Goal: Task Accomplishment & Management: Use online tool/utility

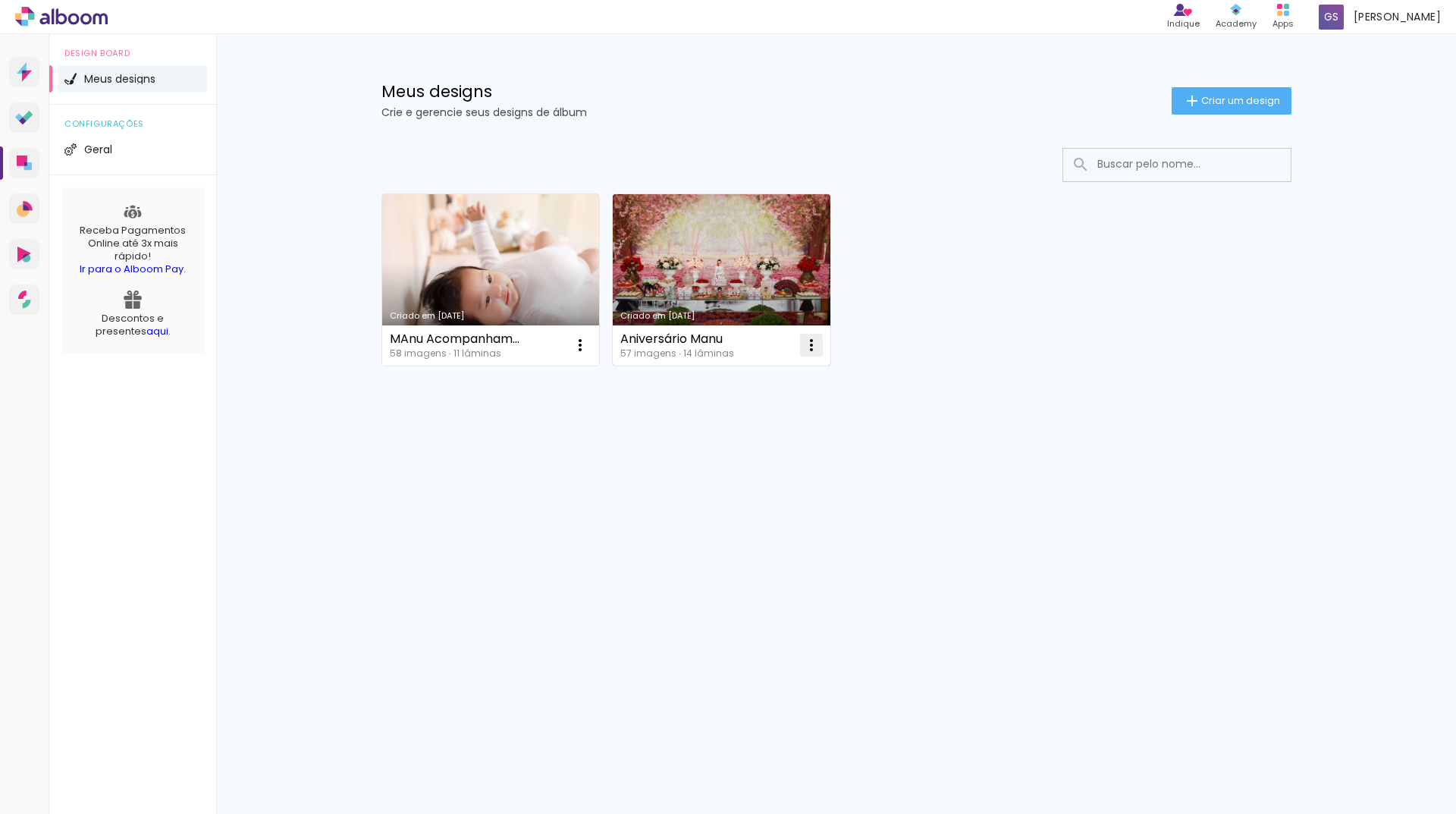
click at [810, 348] on iron-icon at bounding box center [811, 345] width 18 height 18
click at [733, 444] on span "Excluir" at bounding box center [726, 446] width 32 height 11
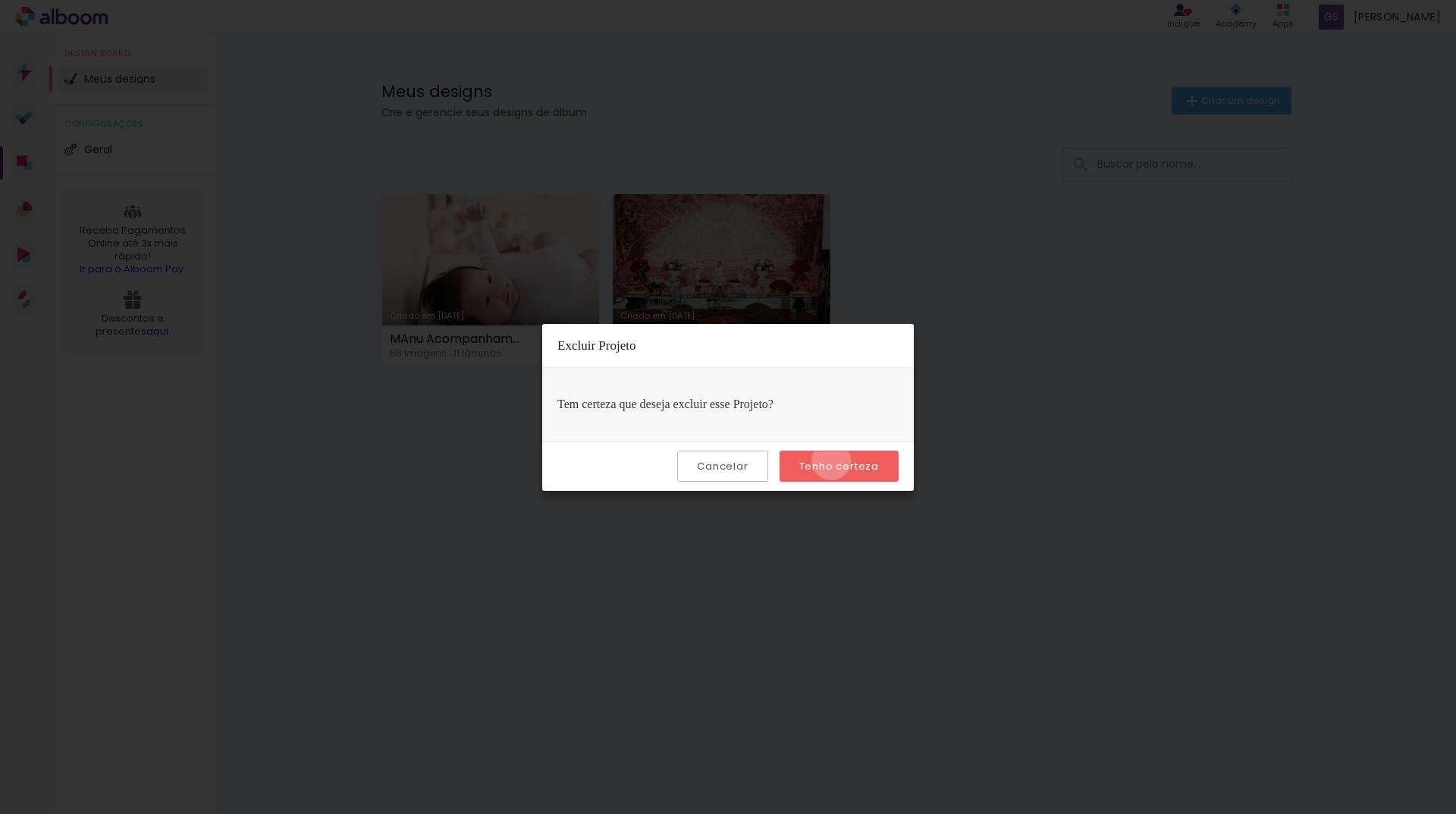
click at [0, 0] on slot "Tenho certeza" at bounding box center [0, 0] width 0 height 0
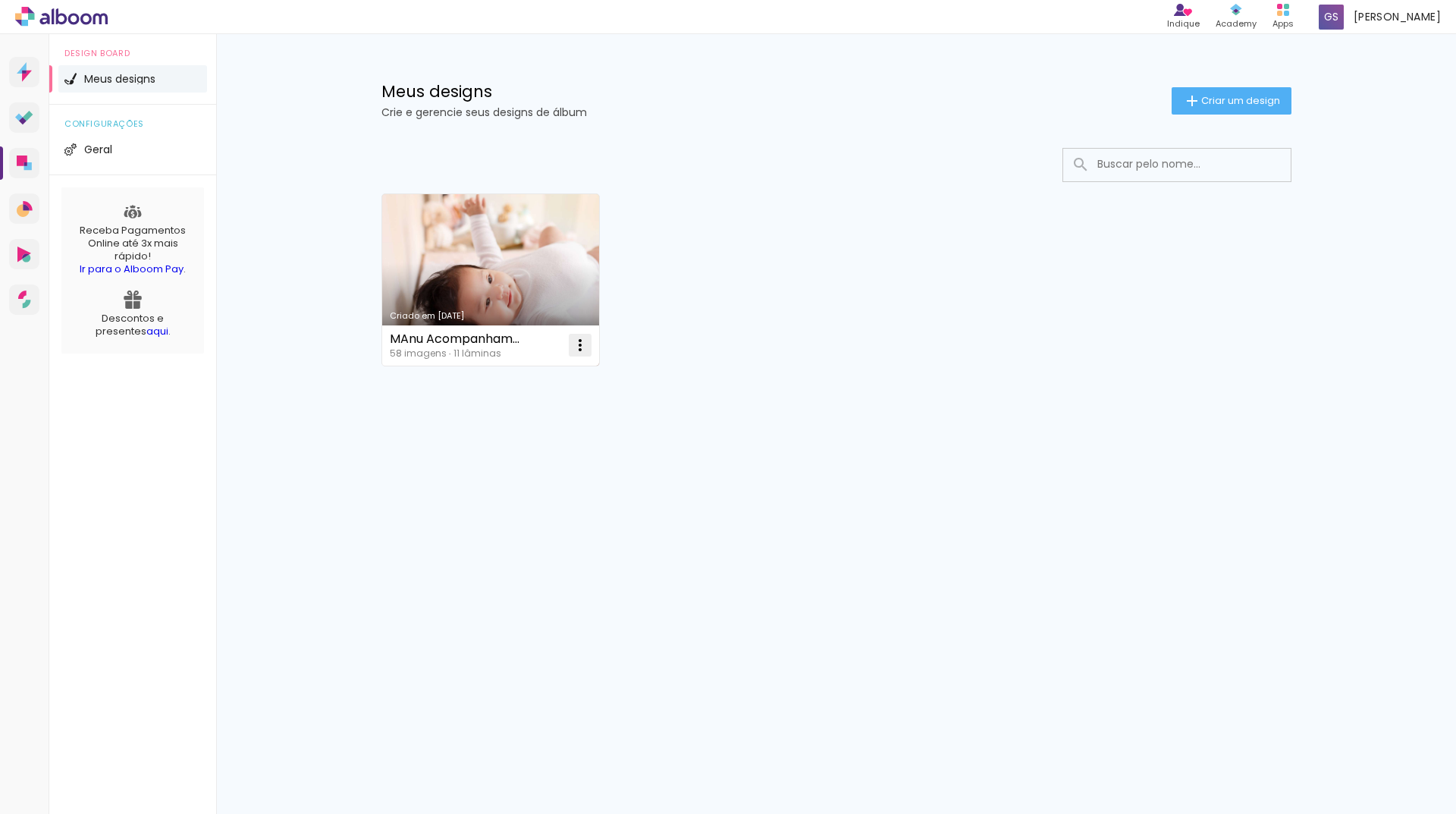
click at [585, 344] on iron-icon at bounding box center [580, 345] width 18 height 18
click at [508, 440] on span "Excluir" at bounding box center [495, 446] width 32 height 11
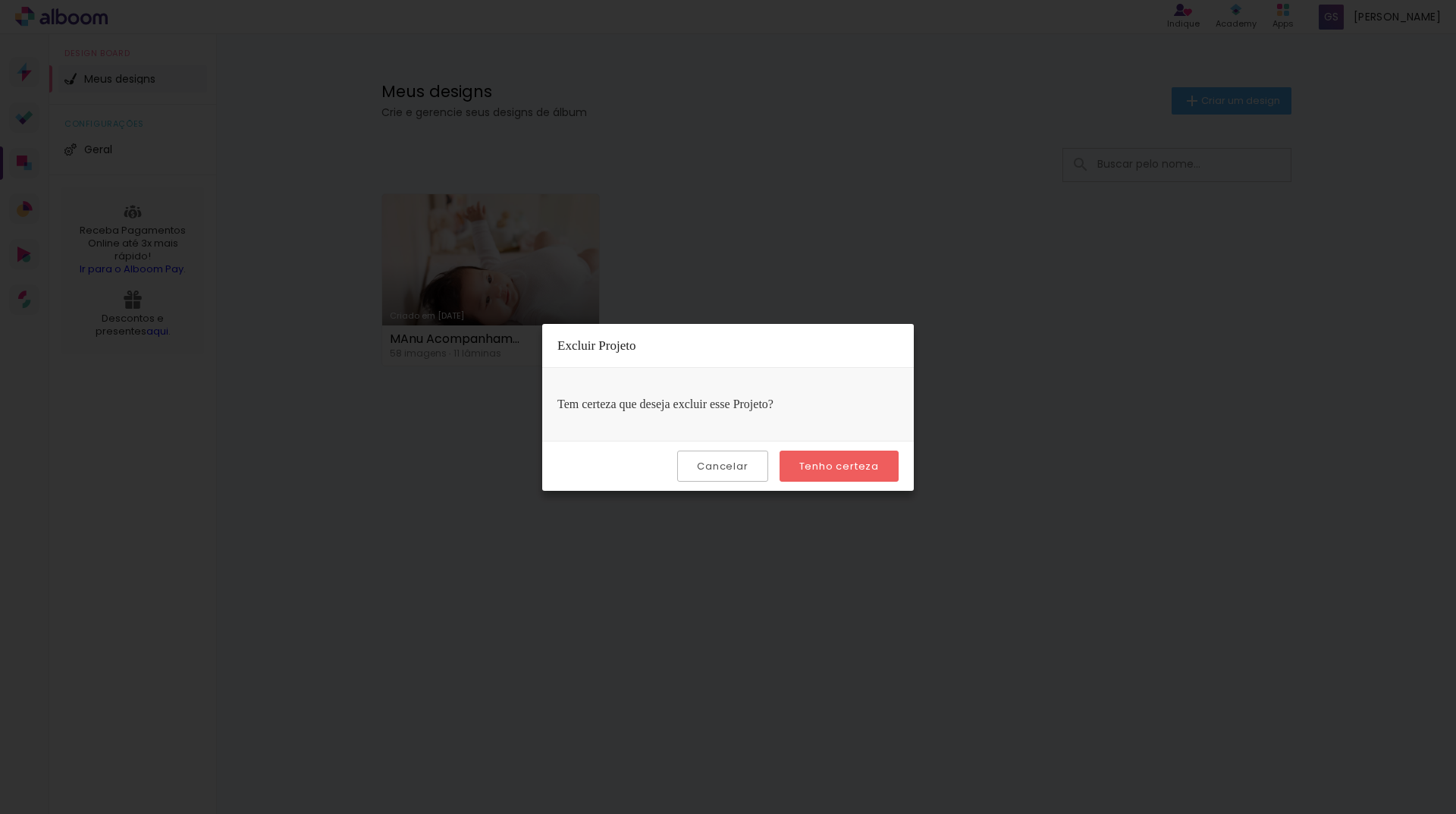
click at [0, 0] on slot "Tenho certeza" at bounding box center [0, 0] width 0 height 0
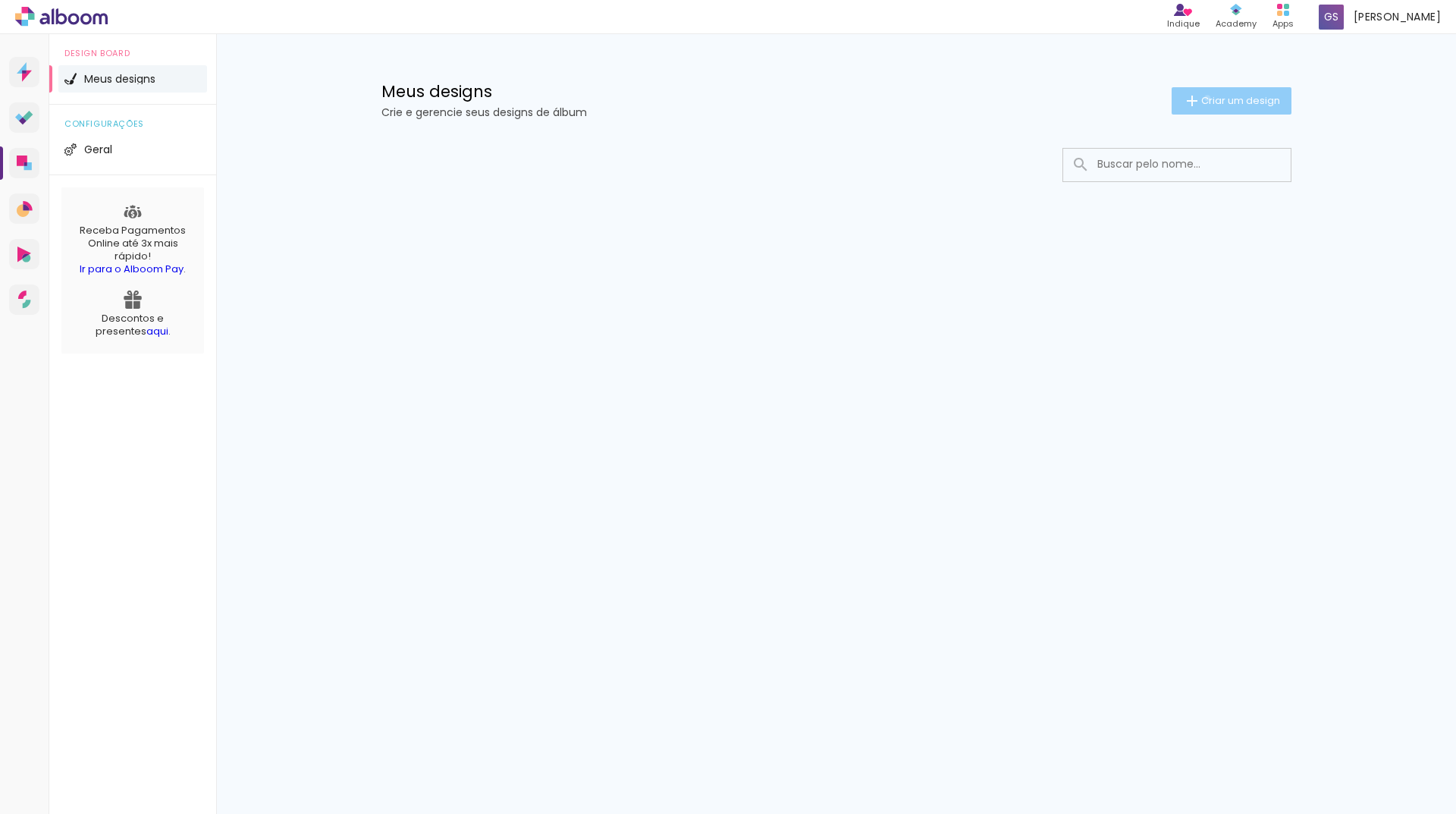
click at [1204, 98] on span "Criar um design" at bounding box center [1240, 100] width 79 height 10
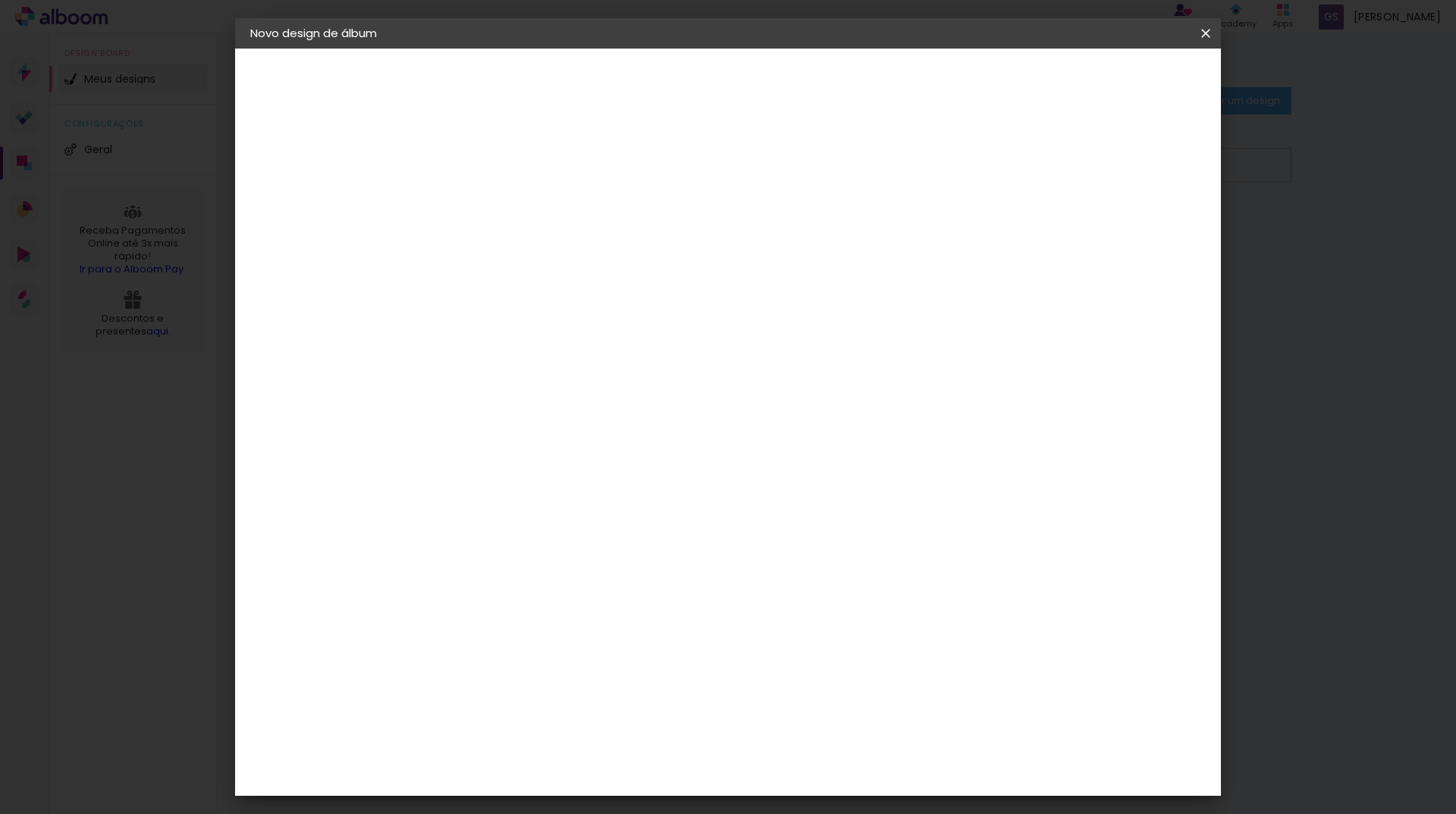
click at [498, 200] on input at bounding box center [498, 204] width 0 height 24
type input "Alice"
type paper-input "Alice"
click at [654, 72] on paper-button "Avançar" at bounding box center [616, 80] width 74 height 25
click at [0, 0] on slot "Tamanho Livre" at bounding box center [0, 0] width 0 height 0
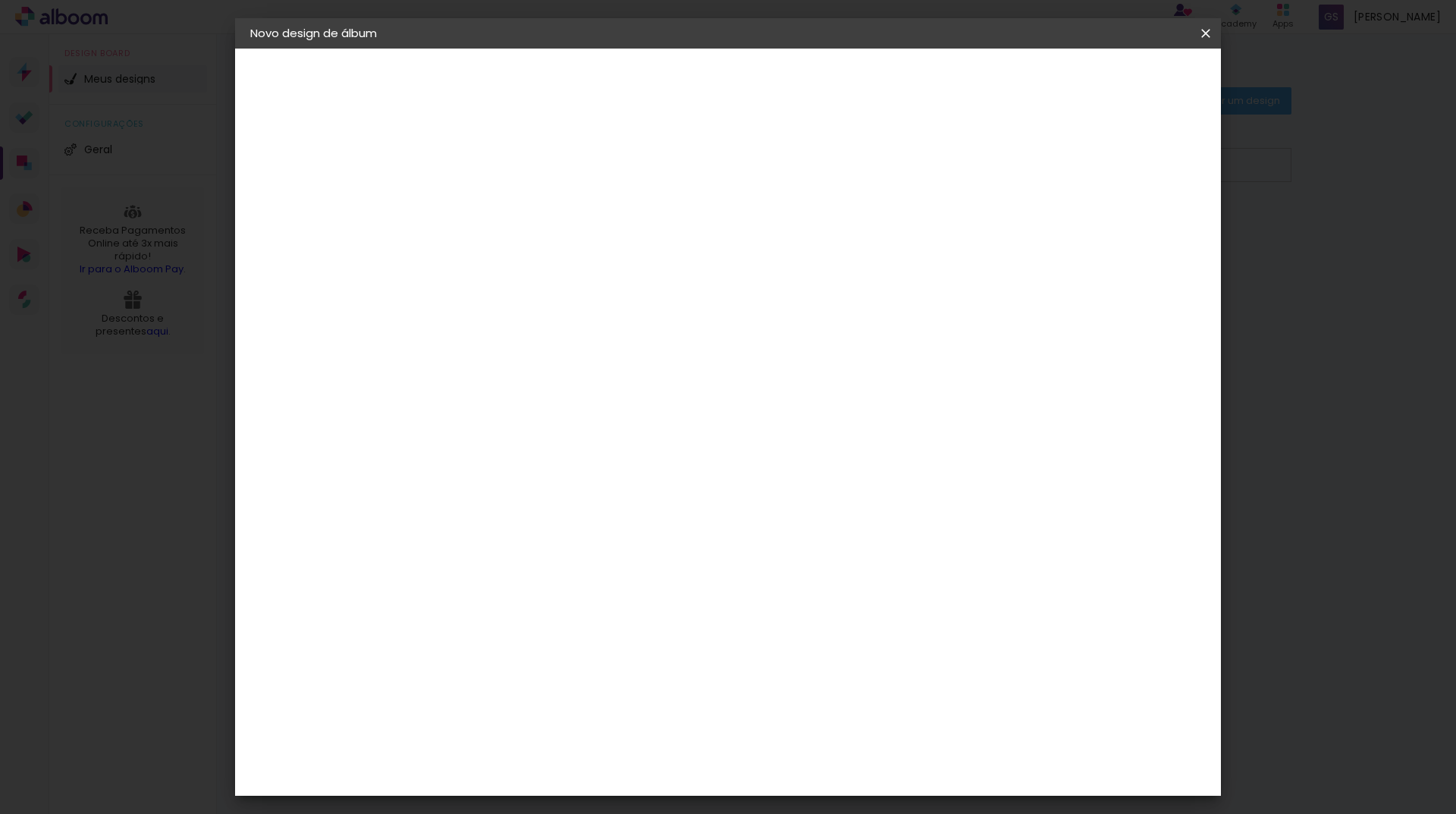
click at [0, 0] on slot "Avançar" at bounding box center [0, 0] width 0 height 0
click at [314, 156] on div "2. Especificações" at bounding box center [334, 156] width 166 height 18
click at [0, 0] on slot "Voltar" at bounding box center [0, 0] width 0 height 0
click at [0, 0] on slot "Tamanho Livre" at bounding box center [0, 0] width 0 height 0
click at [783, 227] on paper-item "Tamanho Livre" at bounding box center [710, 230] width 146 height 33
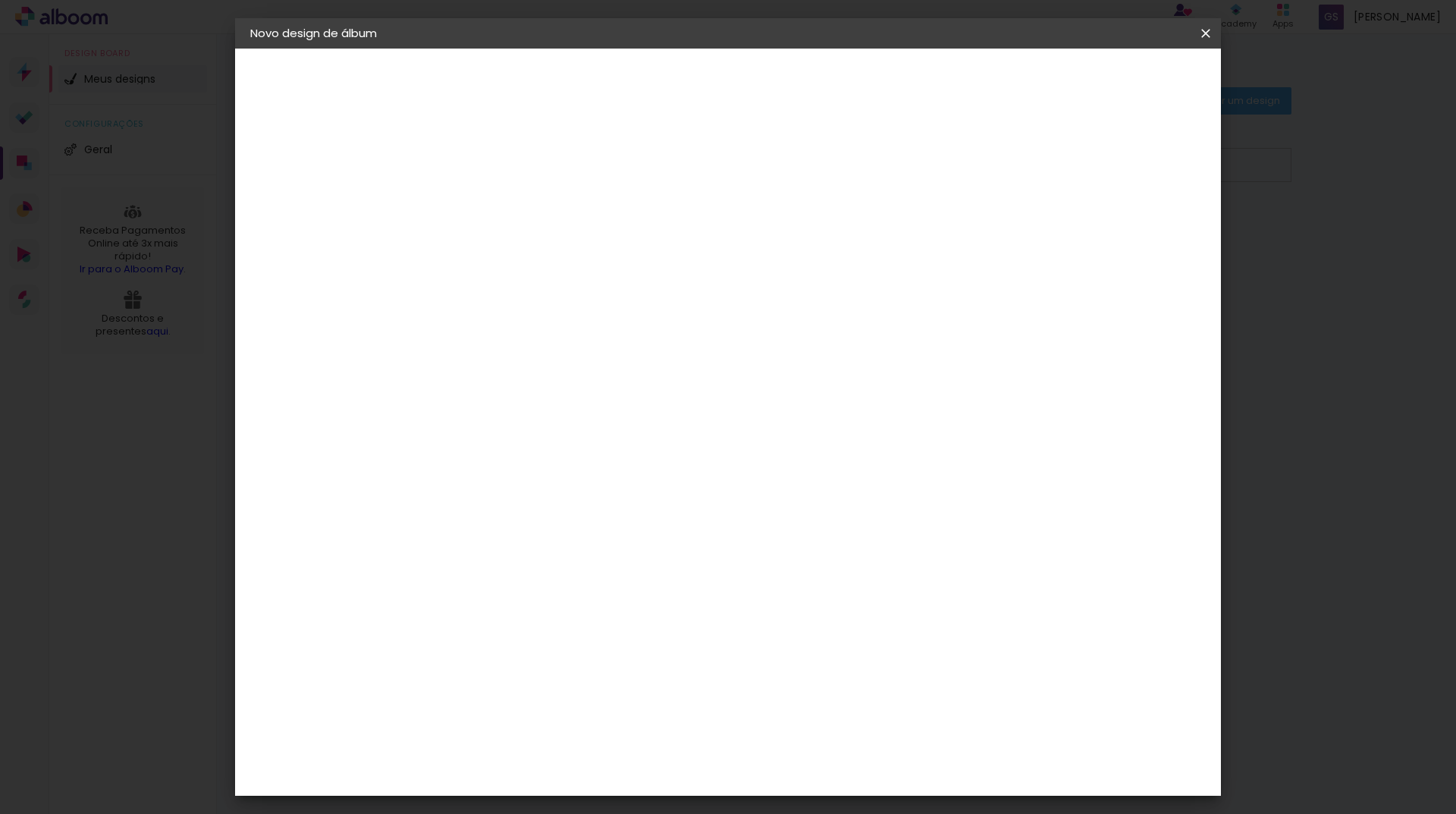
click at [783, 227] on paper-item "Tamanho Livre" at bounding box center [710, 230] width 146 height 33
click at [0, 0] on slot "Avançar" at bounding box center [0, 0] width 0 height 0
click at [467, 431] on input "30" at bounding box center [450, 431] width 39 height 23
click at [672, 234] on span "30" at bounding box center [663, 237] width 25 height 23
click at [671, 234] on span "30" at bounding box center [663, 237] width 25 height 23
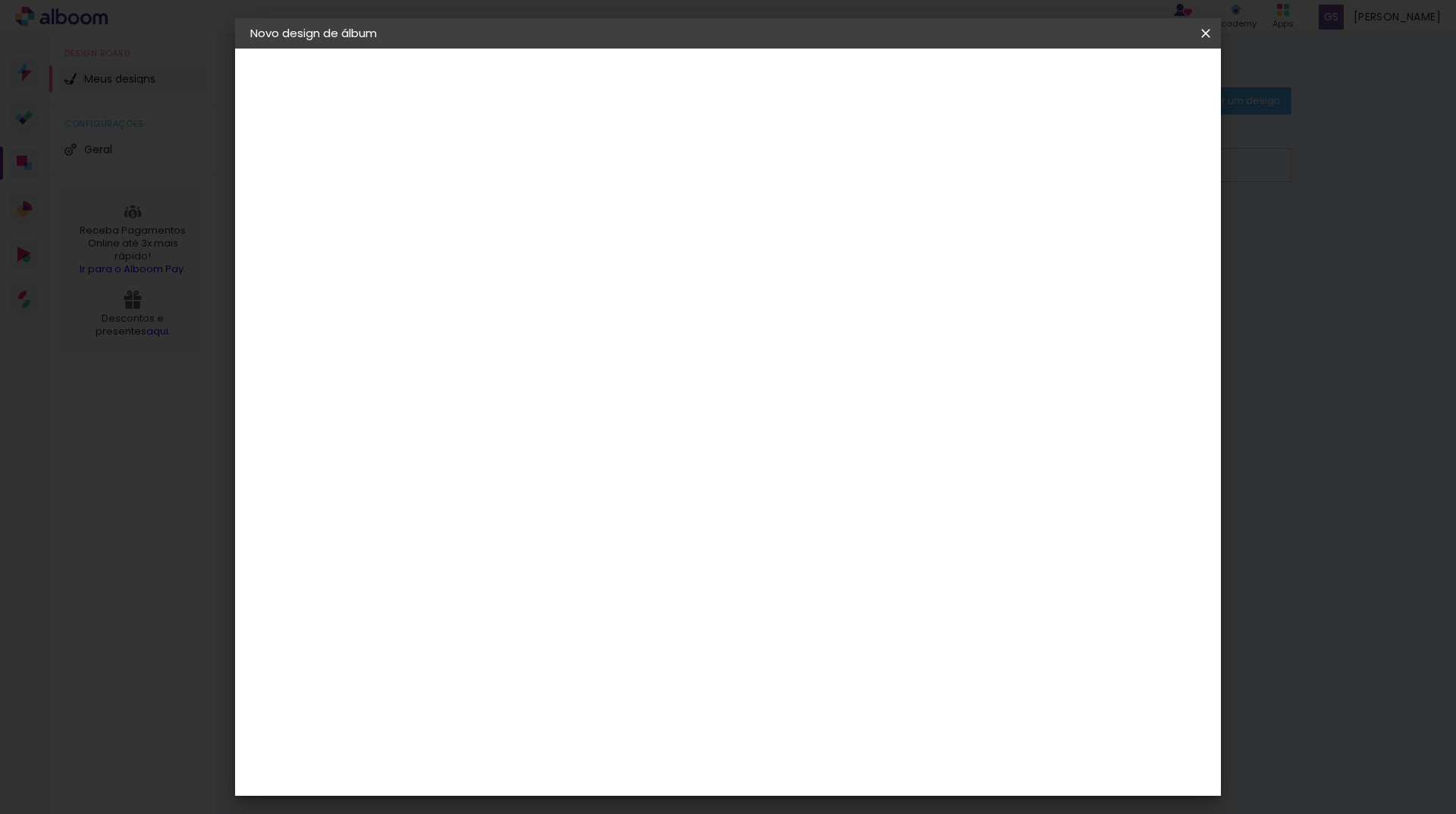
drag, startPoint x: 465, startPoint y: 432, endPoint x: 441, endPoint y: 432, distance: 24.0
click at [441, 432] on input "30" at bounding box center [450, 431] width 39 height 23
type input "20"
type paper-input "20"
click at [1111, 82] on span "Iniciar design" at bounding box center [1077, 80] width 69 height 11
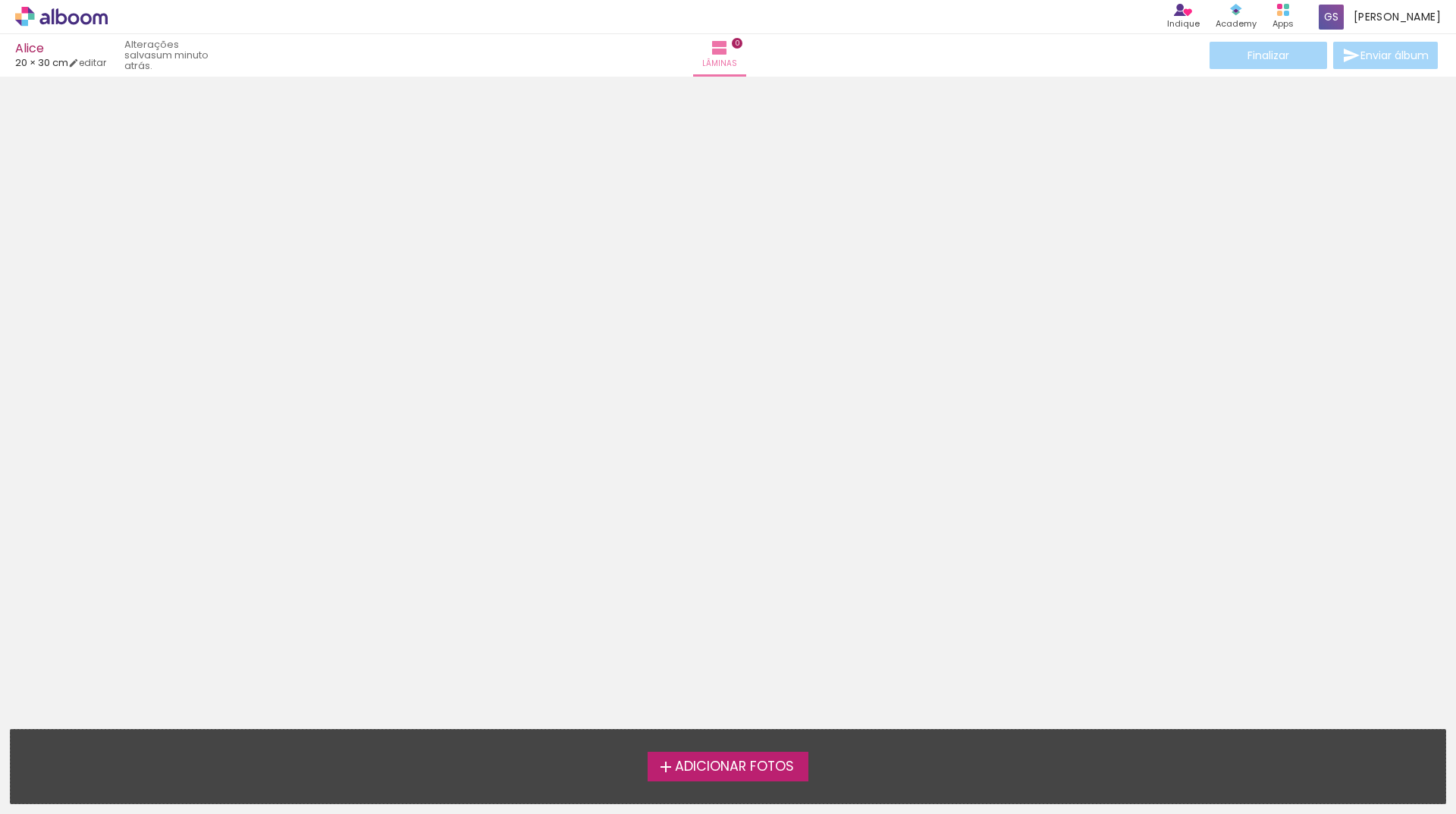
click at [755, 761] on span "Adicionar Fotos" at bounding box center [734, 767] width 119 height 14
click at [0, 0] on input "file" at bounding box center [0, 0] width 0 height 0
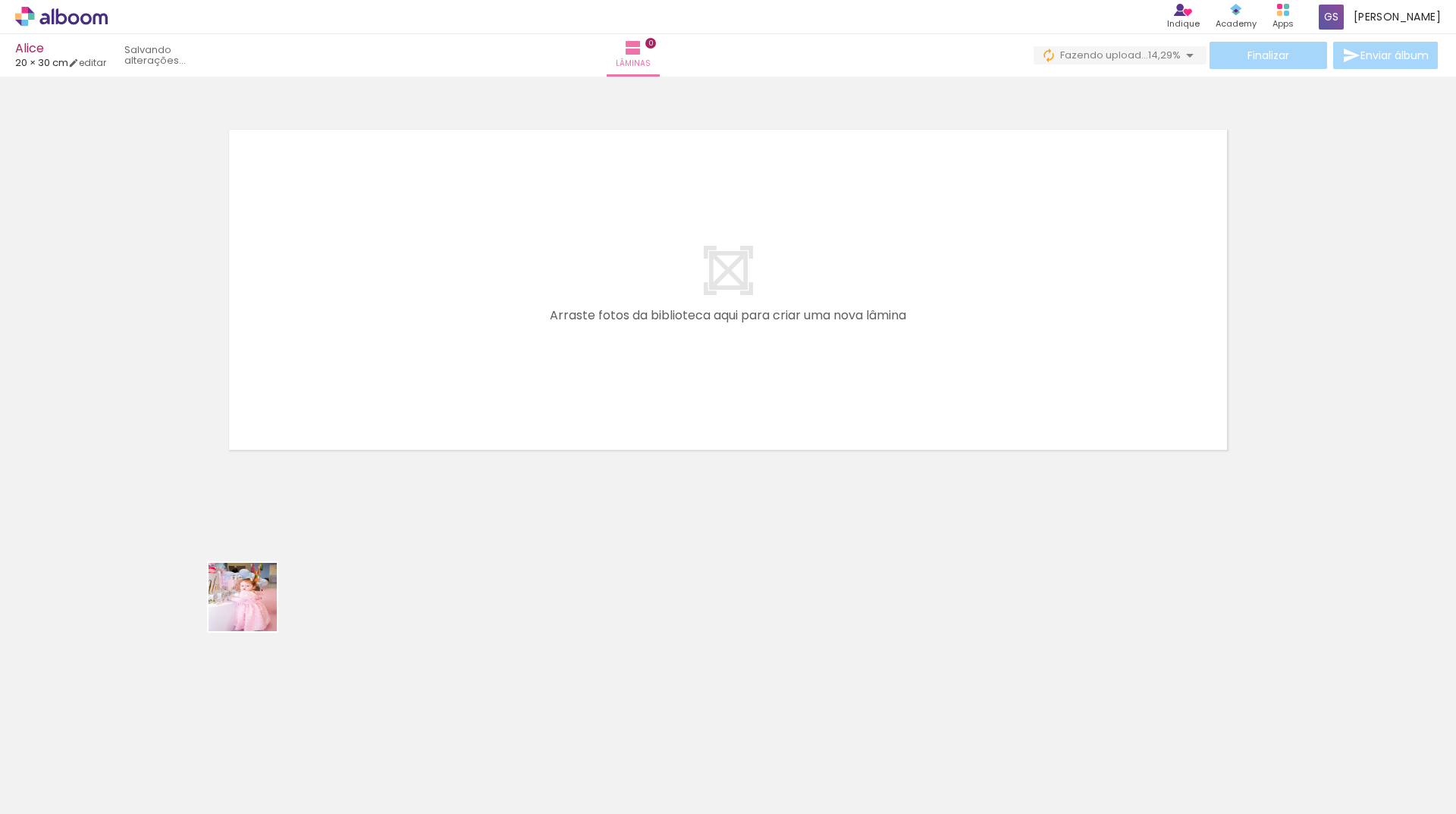
drag, startPoint x: 157, startPoint y: 778, endPoint x: 414, endPoint y: 254, distance: 583.6
click at [374, 359] on quentale-workspace at bounding box center [728, 407] width 1456 height 814
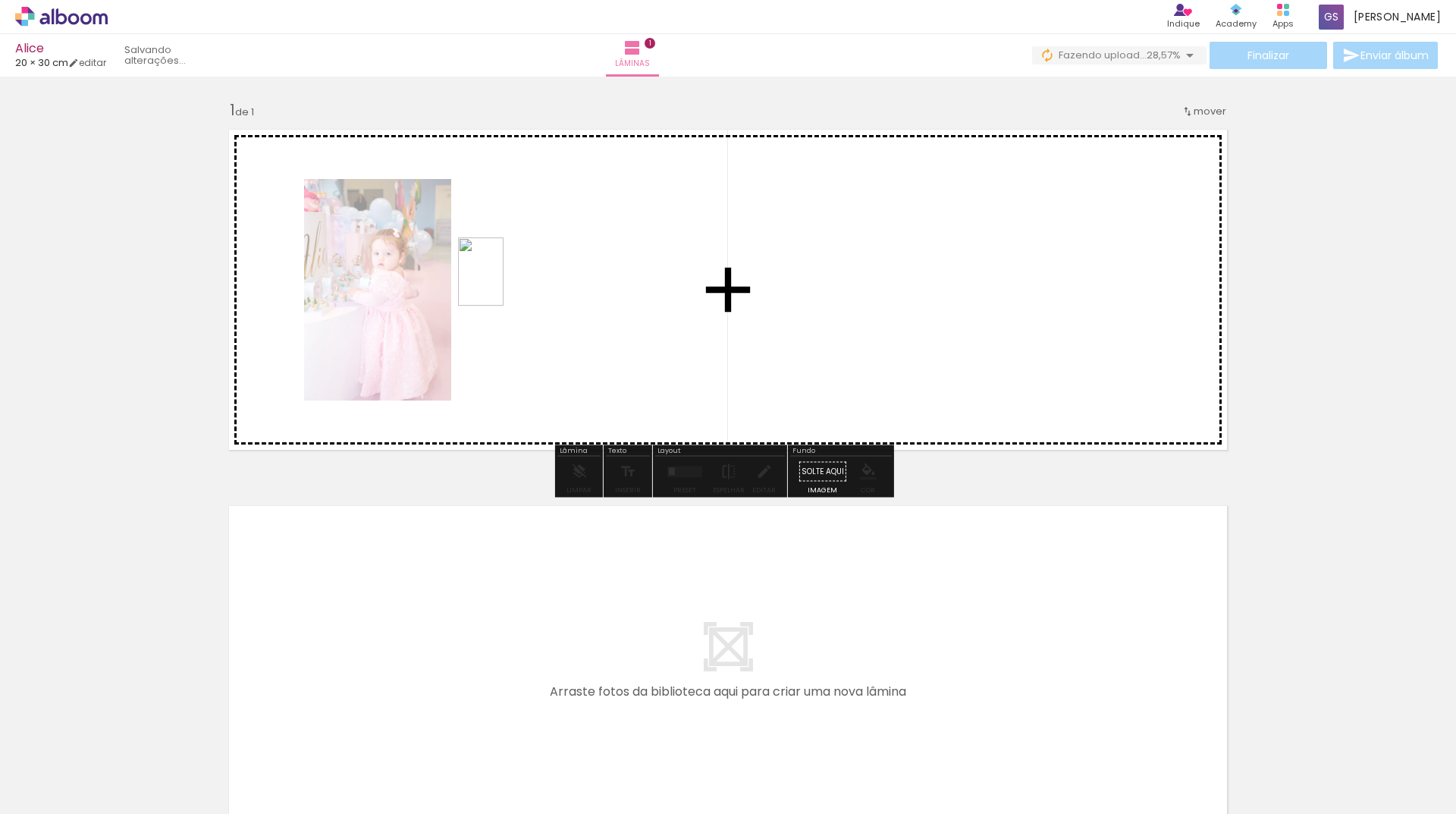
drag, startPoint x: 248, startPoint y: 787, endPoint x: 504, endPoint y: 283, distance: 565.3
click at [504, 283] on quentale-workspace at bounding box center [728, 407] width 1456 height 814
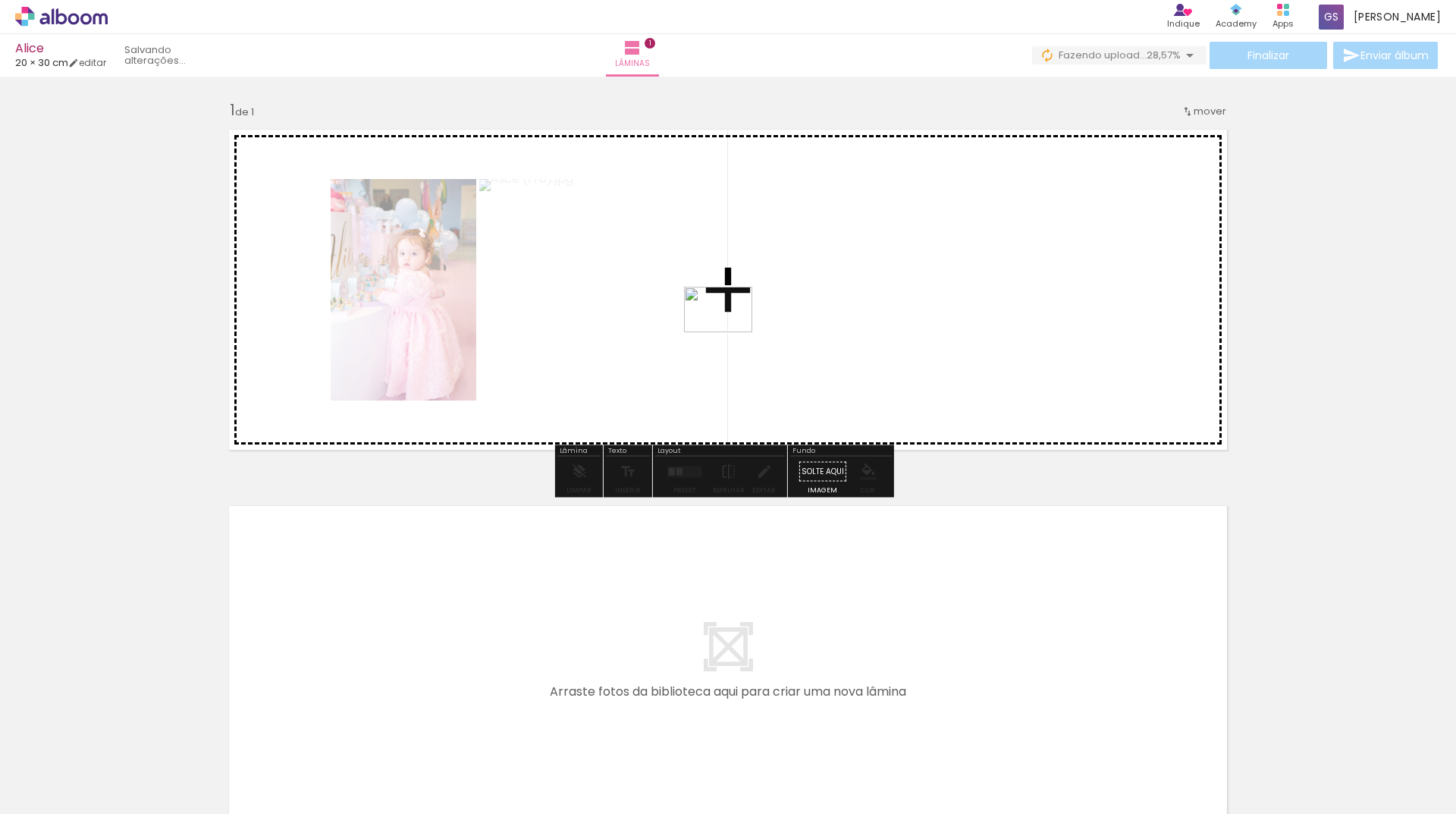
drag, startPoint x: 478, startPoint y: 774, endPoint x: 730, endPoint y: 332, distance: 508.8
click at [730, 332] on quentale-workspace at bounding box center [728, 407] width 1456 height 814
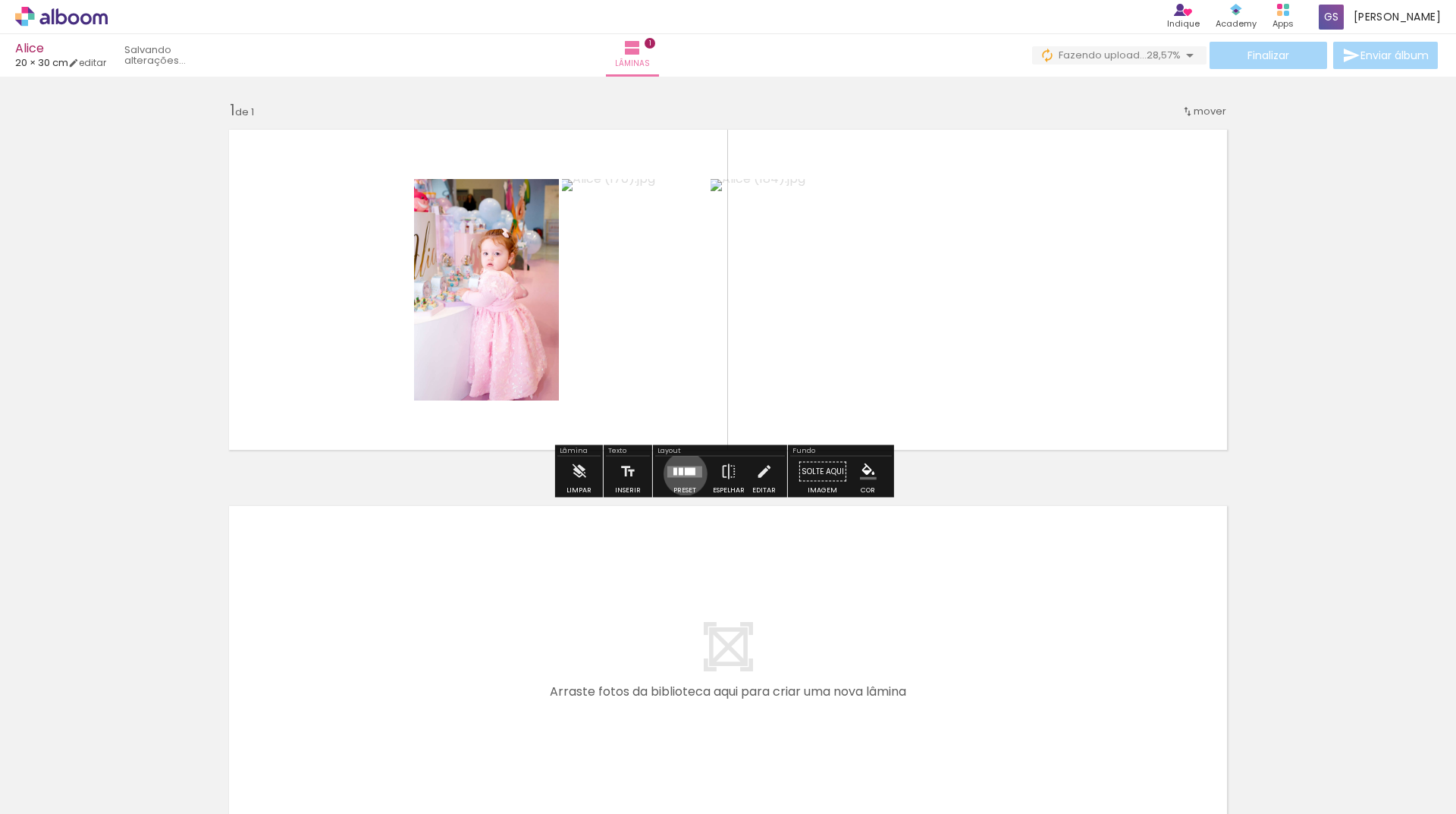
click at [685, 473] on div at bounding box center [690, 471] width 11 height 8
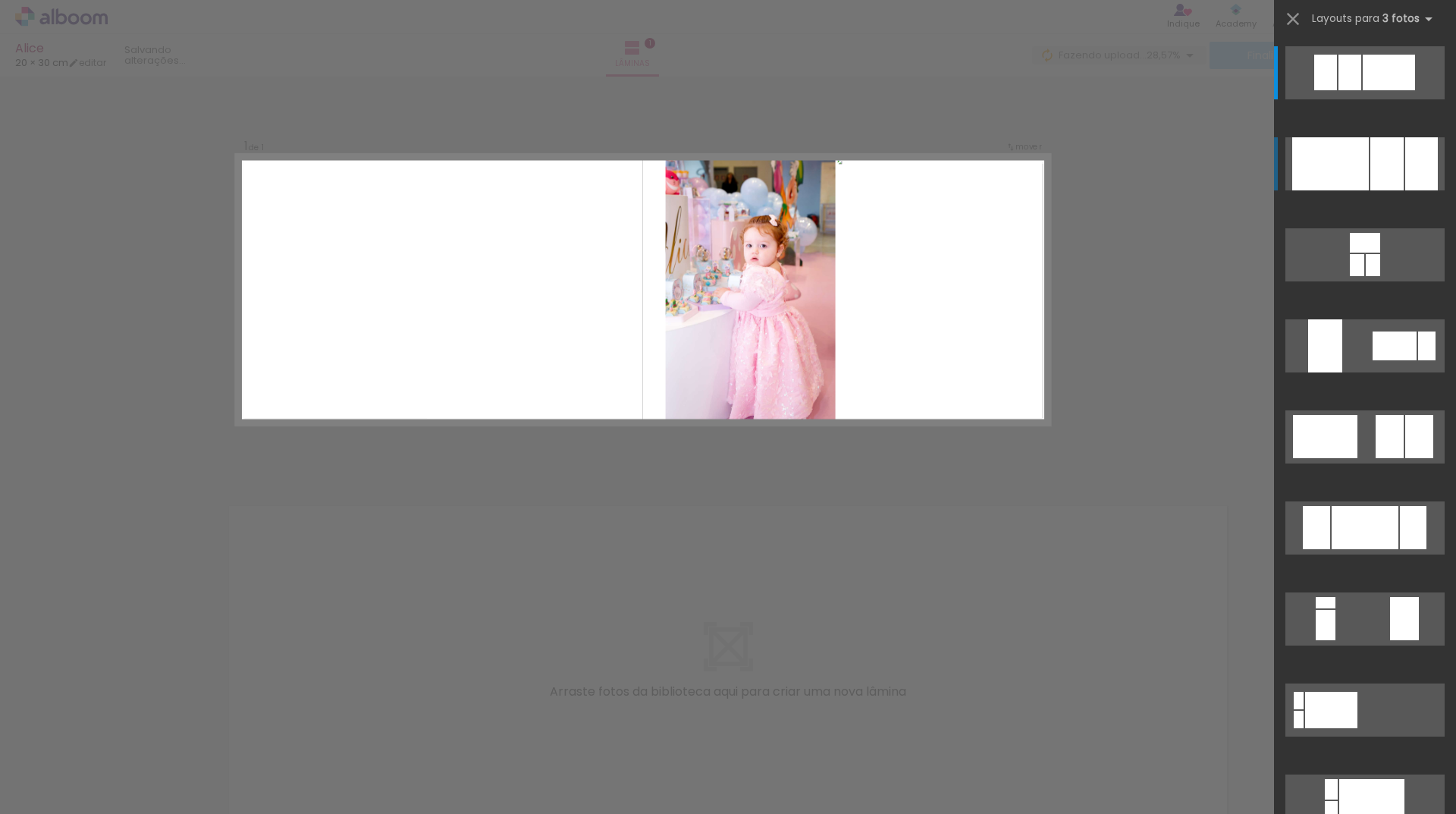
click at [1314, 158] on div at bounding box center [1330, 163] width 76 height 53
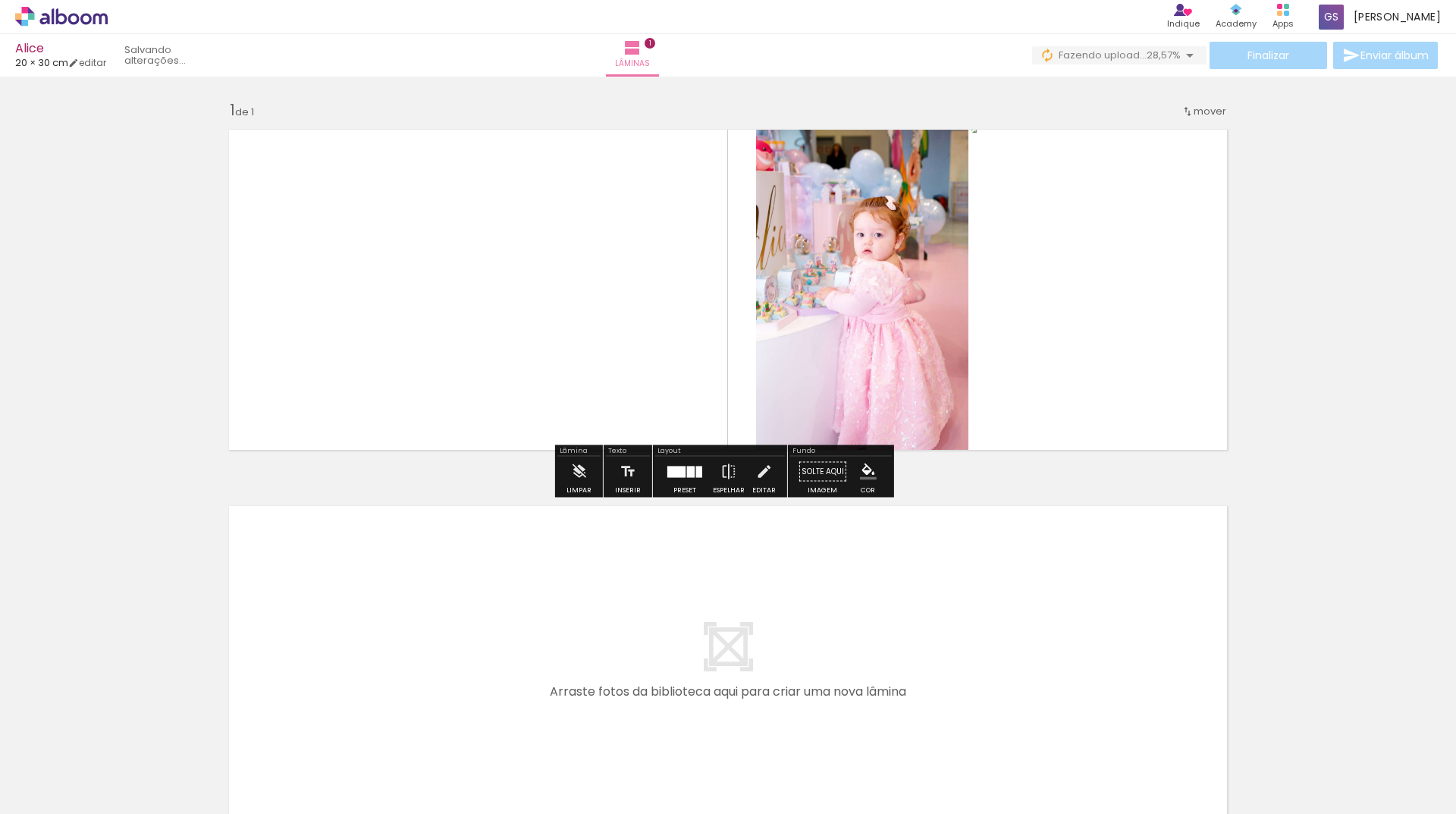
click at [680, 472] on div at bounding box center [676, 471] width 18 height 12
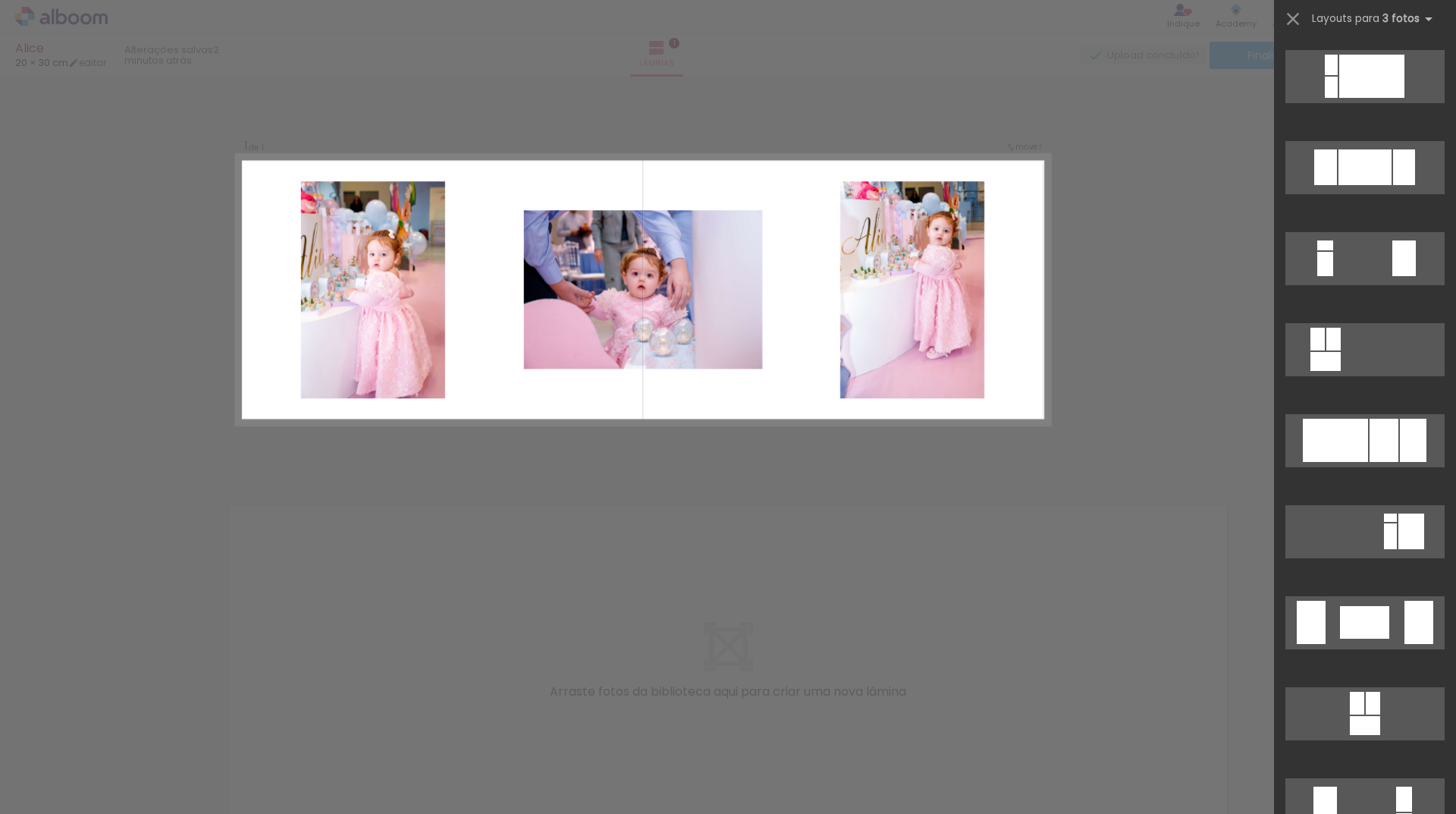
scroll to position [1457, 0]
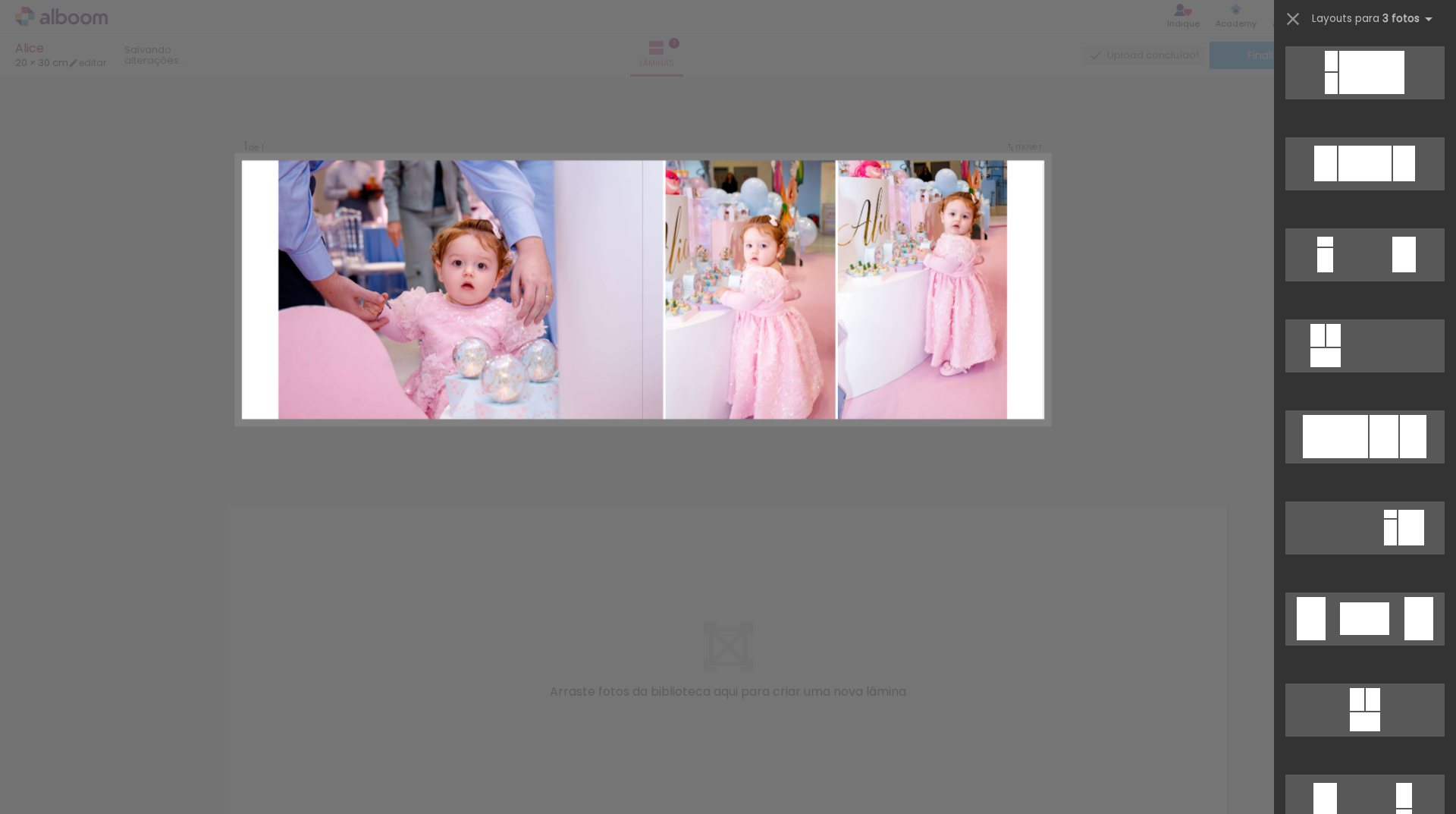
click at [365, 281] on quentale-photo at bounding box center [470, 290] width 384 height 271
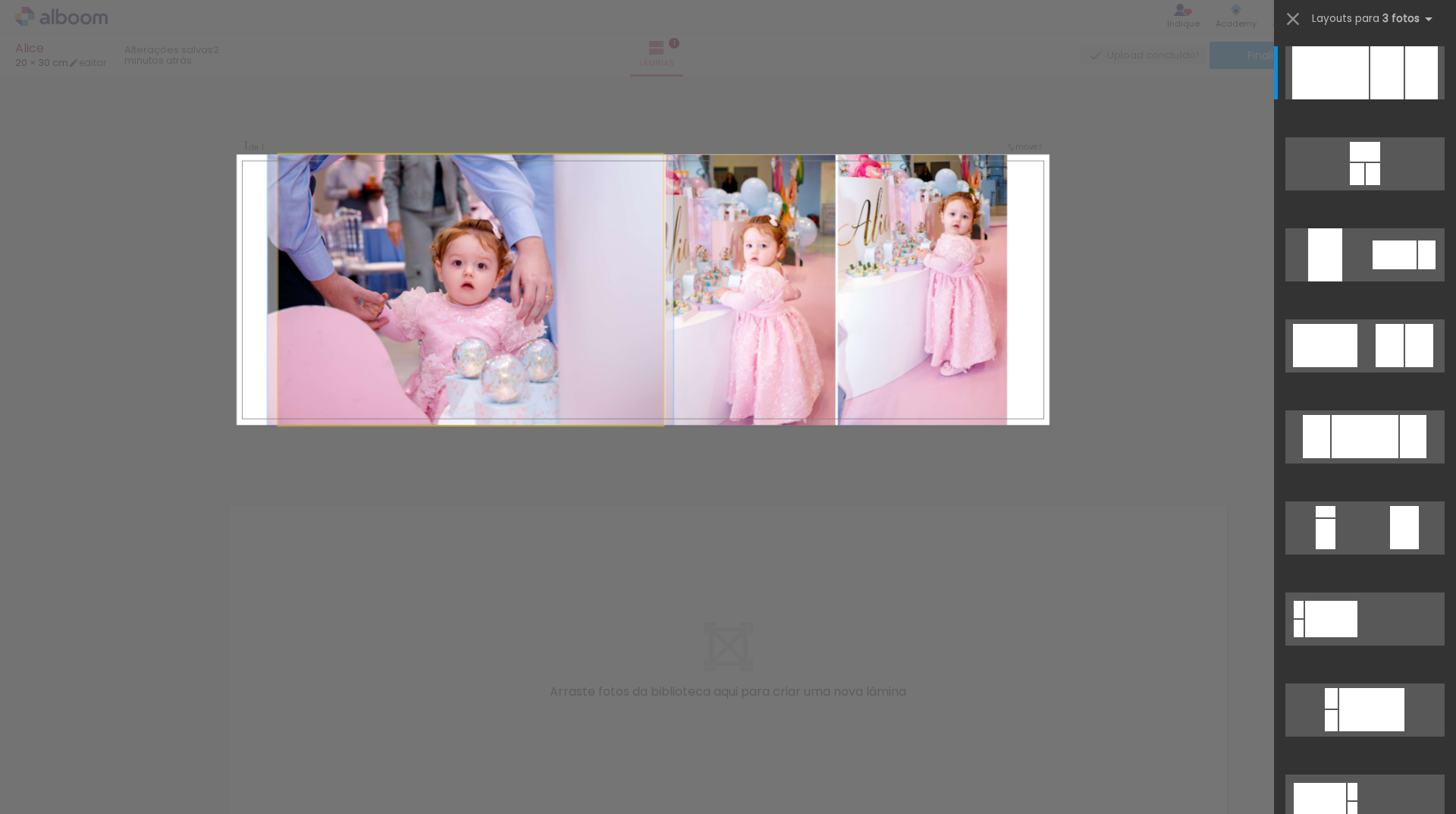
click at [569, 274] on quentale-photo at bounding box center [470, 290] width 384 height 271
click at [570, 305] on quentale-photo at bounding box center [470, 290] width 384 height 271
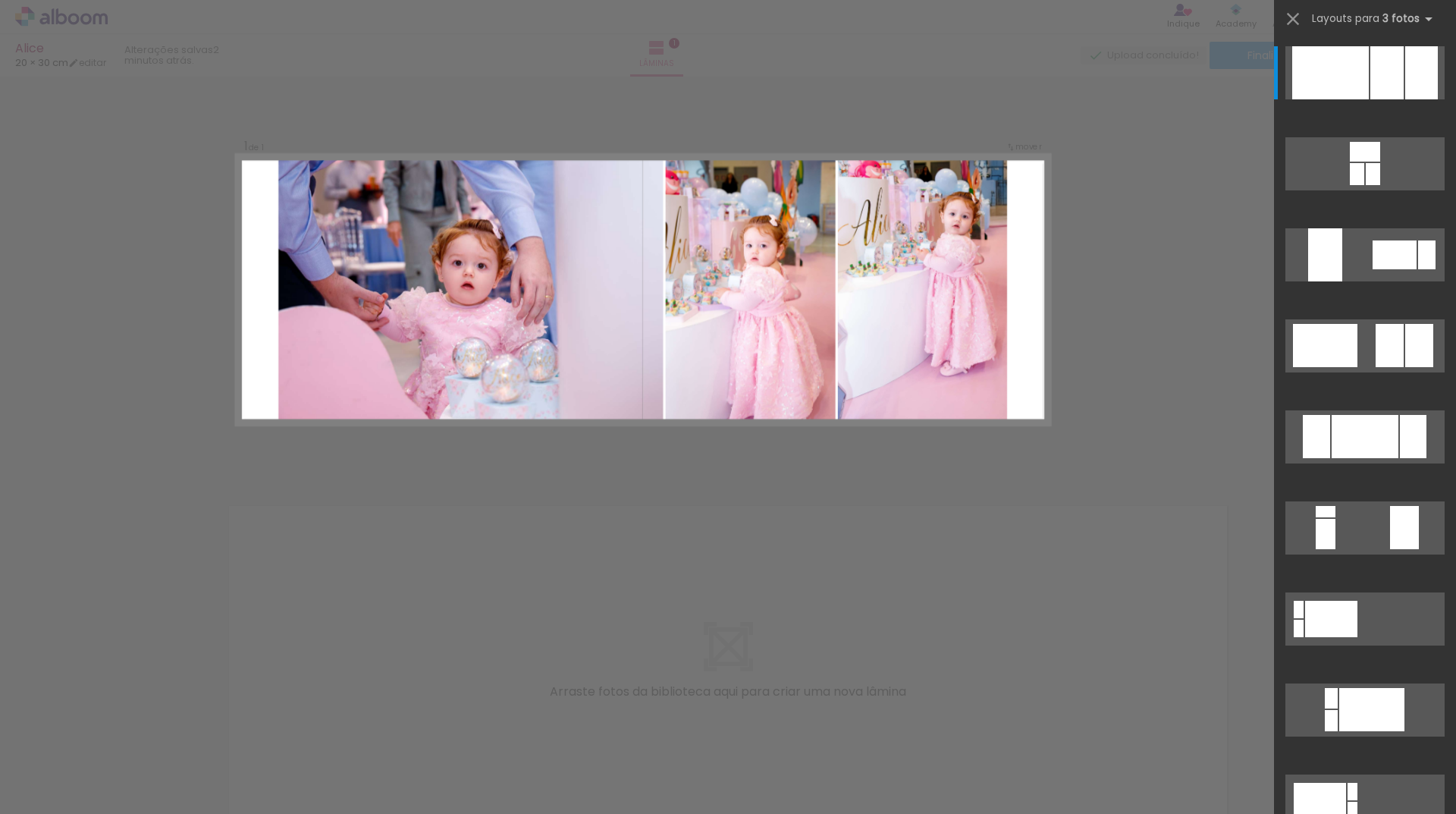
click at [569, 304] on quentale-photo at bounding box center [470, 290] width 384 height 271
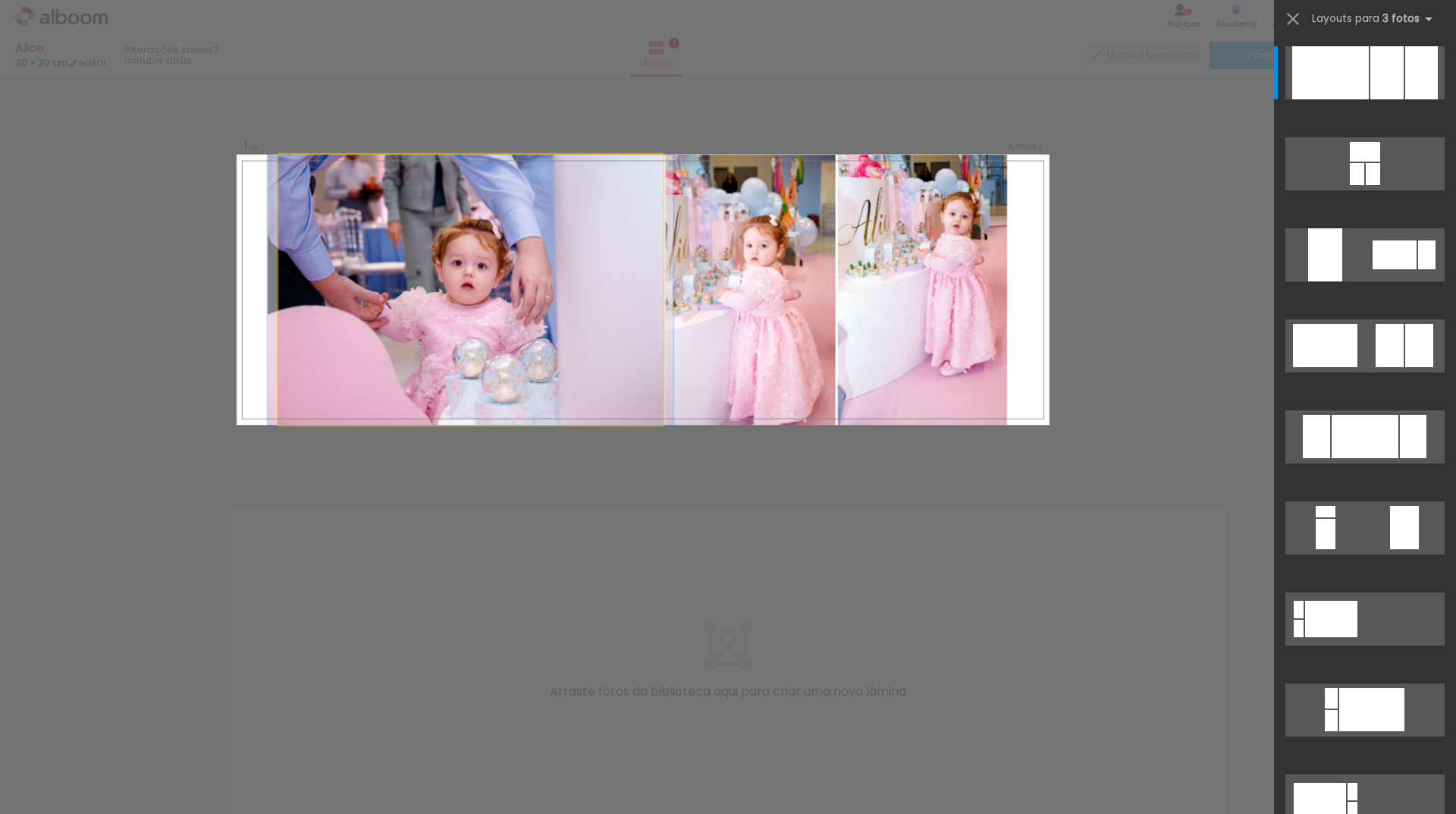
click at [606, 381] on quentale-photo at bounding box center [470, 290] width 384 height 271
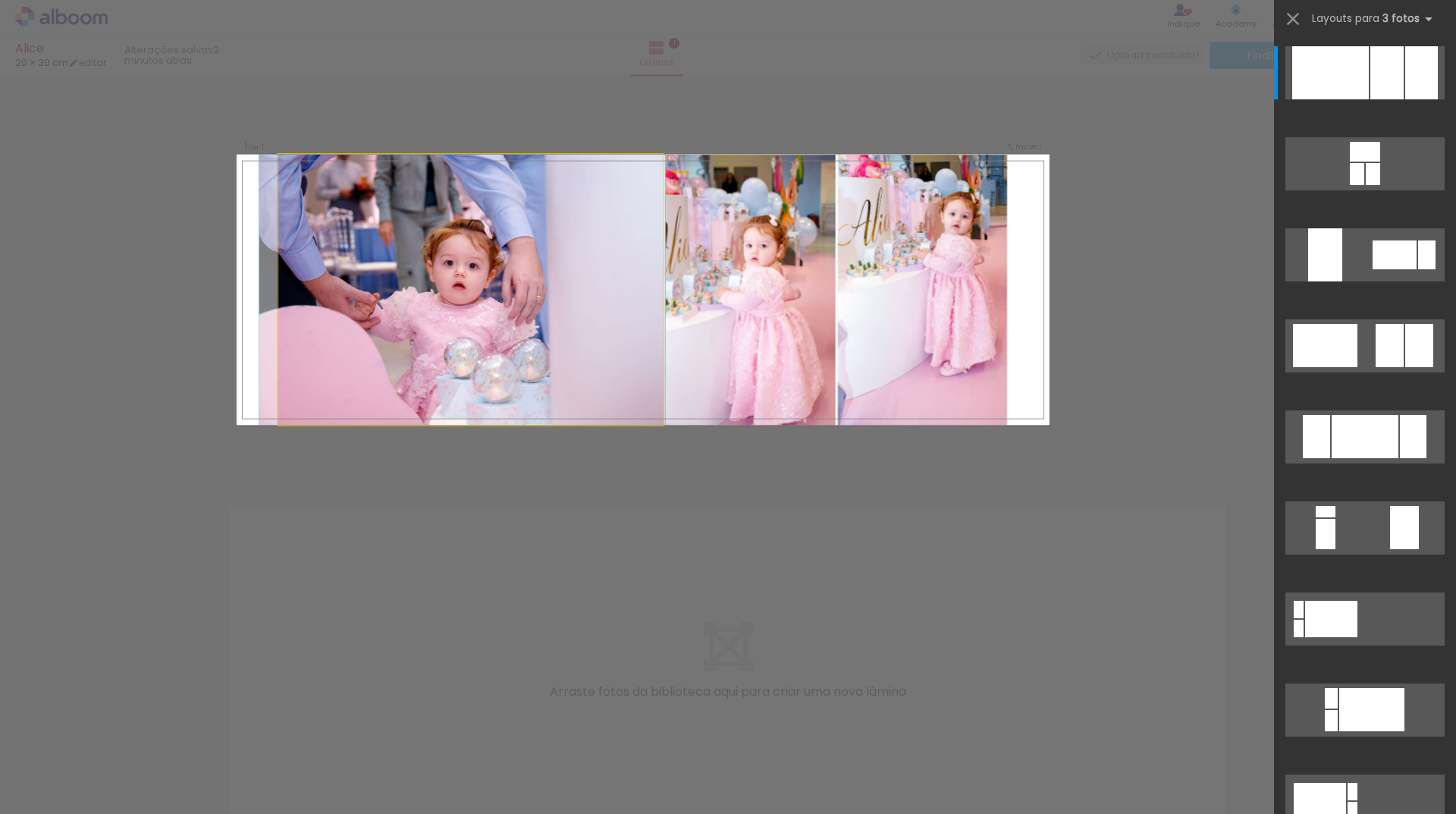
drag, startPoint x: 639, startPoint y: 392, endPoint x: 434, endPoint y: 287, distance: 230.3
drag, startPoint x: 331, startPoint y: 278, endPoint x: 502, endPoint y: 217, distance: 181.6
click at [256, 294] on quentale-layouter at bounding box center [642, 290] width 813 height 271
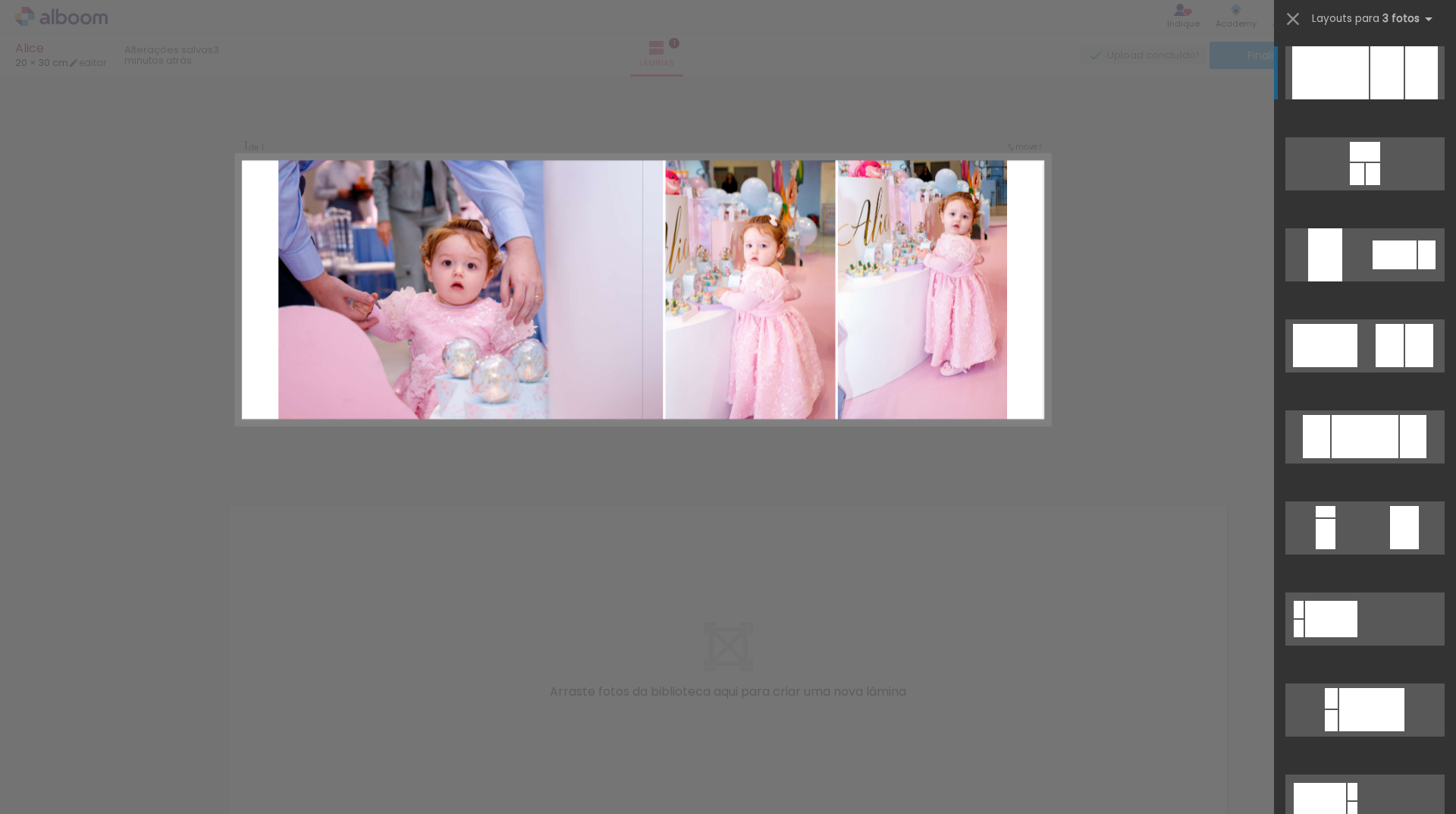
click at [1355, 66] on div at bounding box center [1330, 72] width 76 height 53
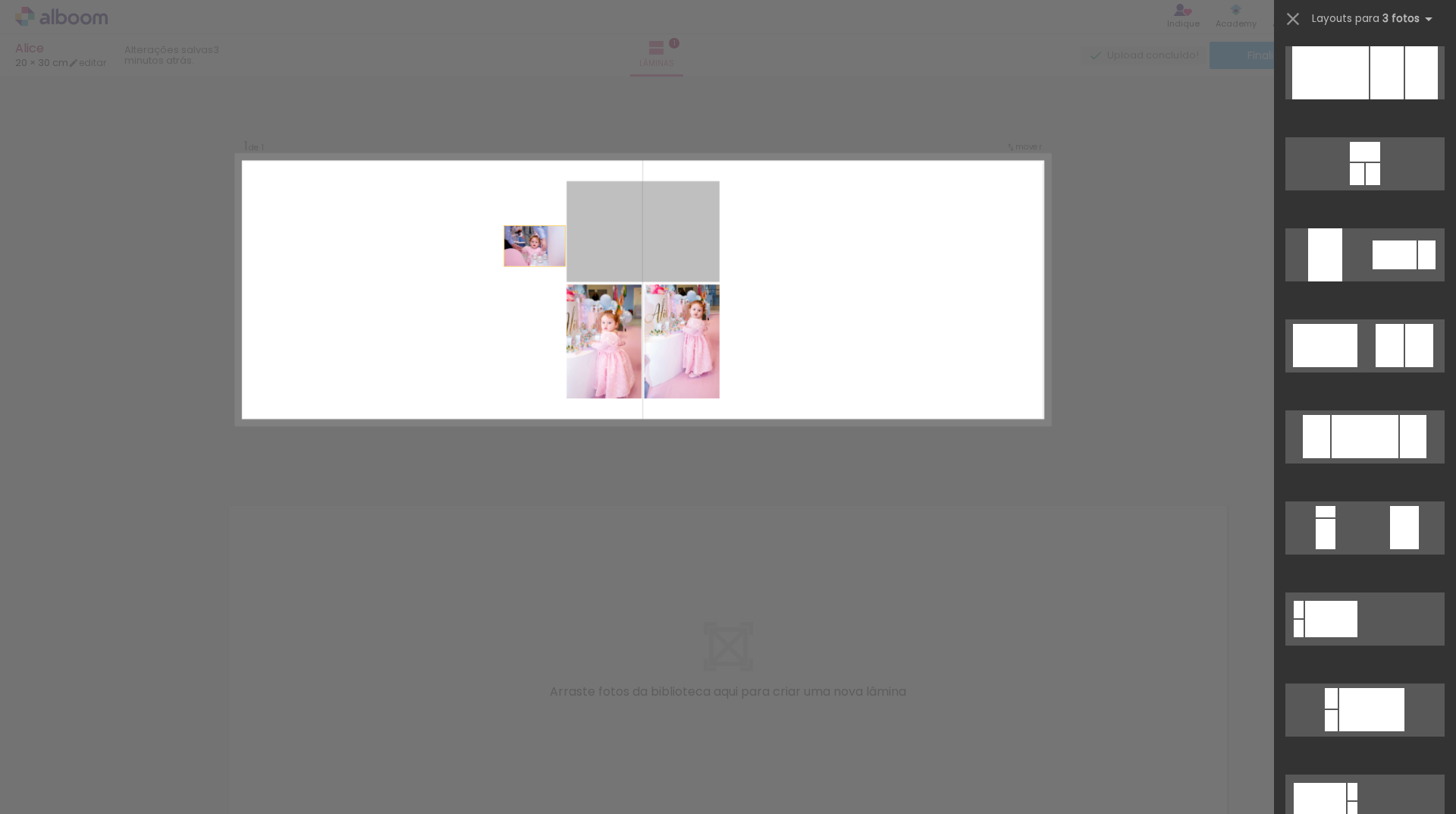
scroll to position [182, 0]
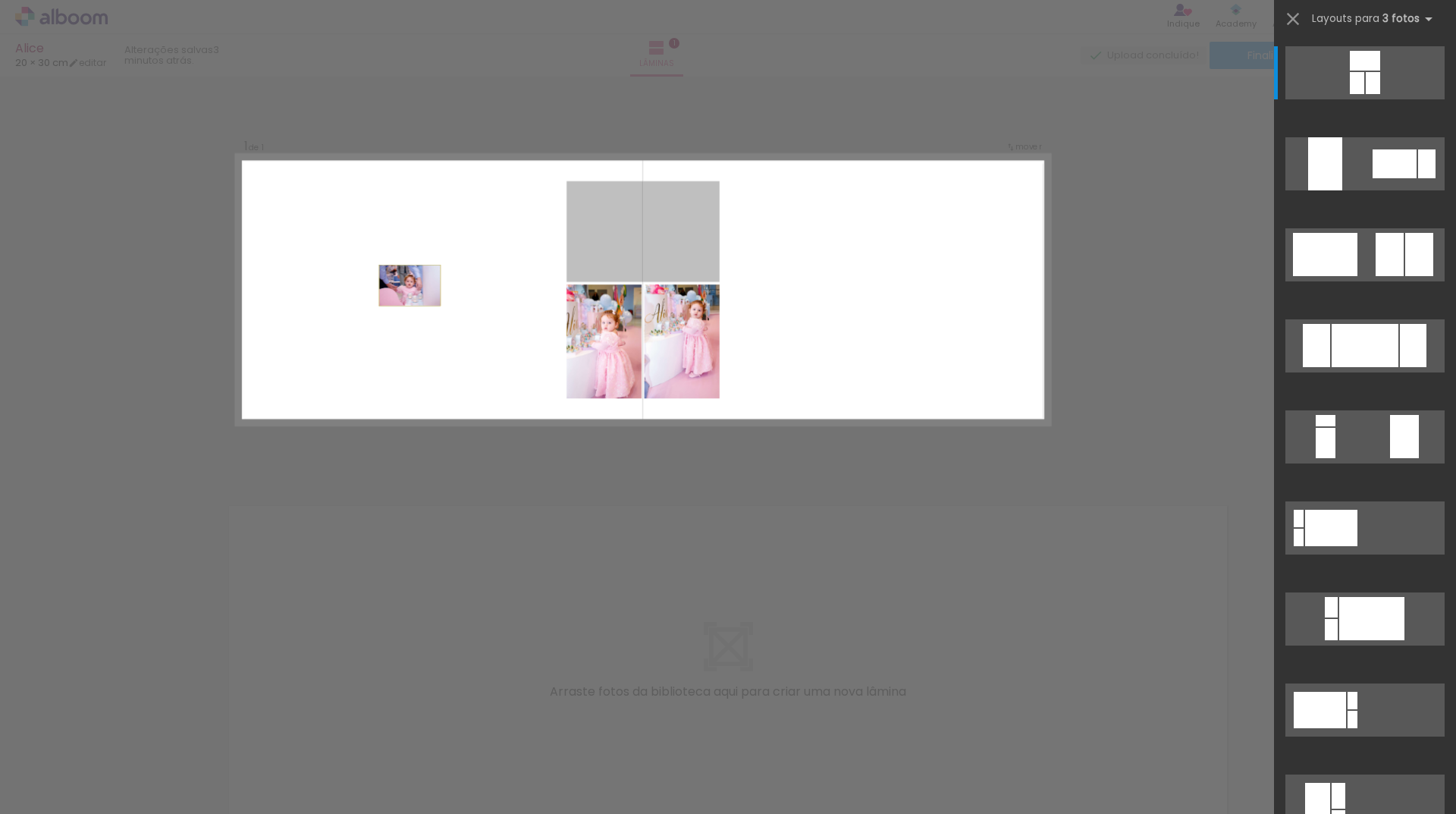
drag, startPoint x: 502, startPoint y: 250, endPoint x: 346, endPoint y: 299, distance: 163.5
click at [346, 299] on quentale-layouter at bounding box center [642, 290] width 813 height 271
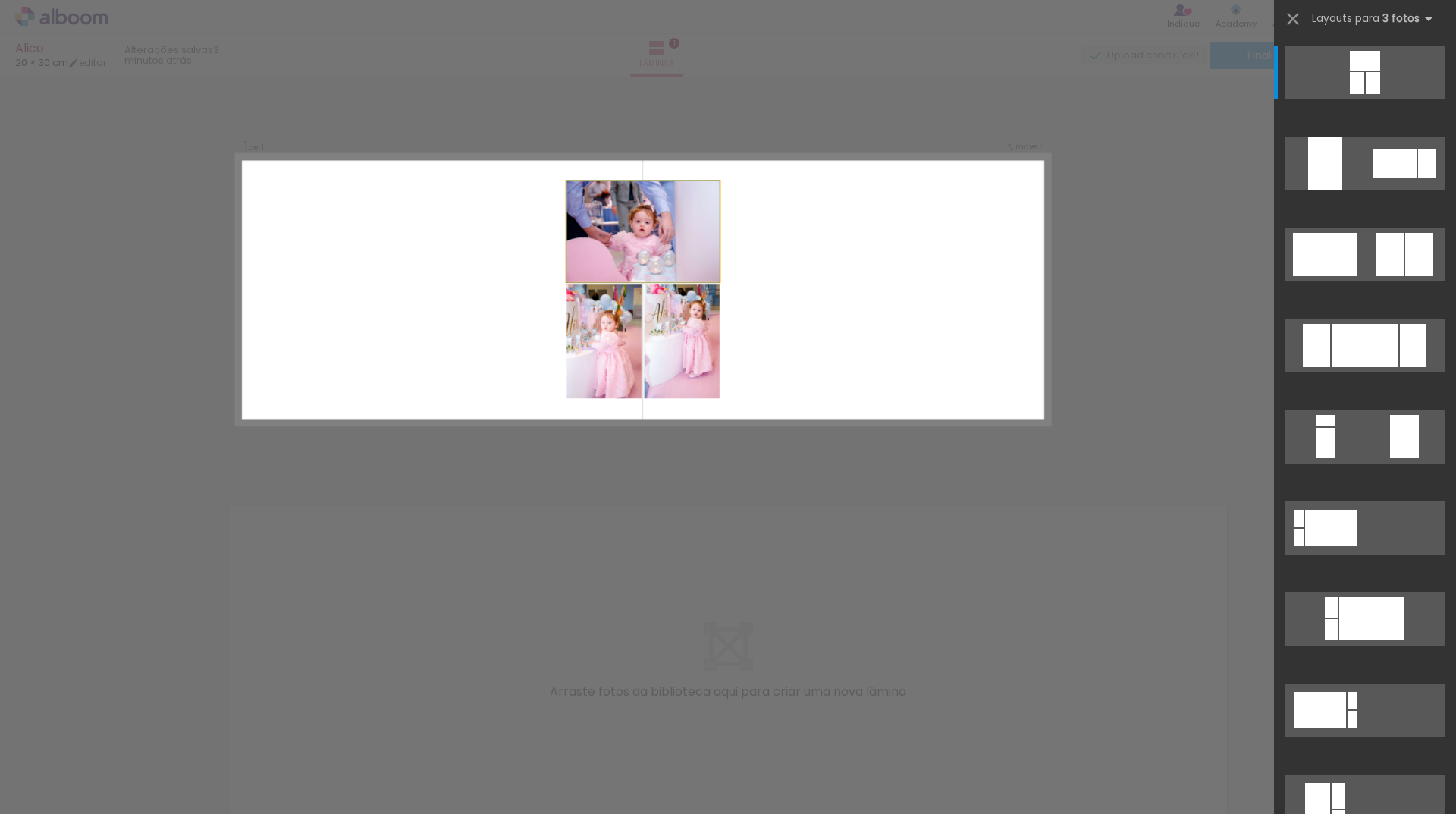
click at [685, 211] on quentale-photo at bounding box center [642, 231] width 153 height 101
click at [707, 269] on quentale-photo at bounding box center [642, 231] width 153 height 101
drag, startPoint x: 638, startPoint y: 237, endPoint x: 859, endPoint y: 257, distance: 221.9
click at [859, 257] on quentale-layouter at bounding box center [642, 290] width 813 height 271
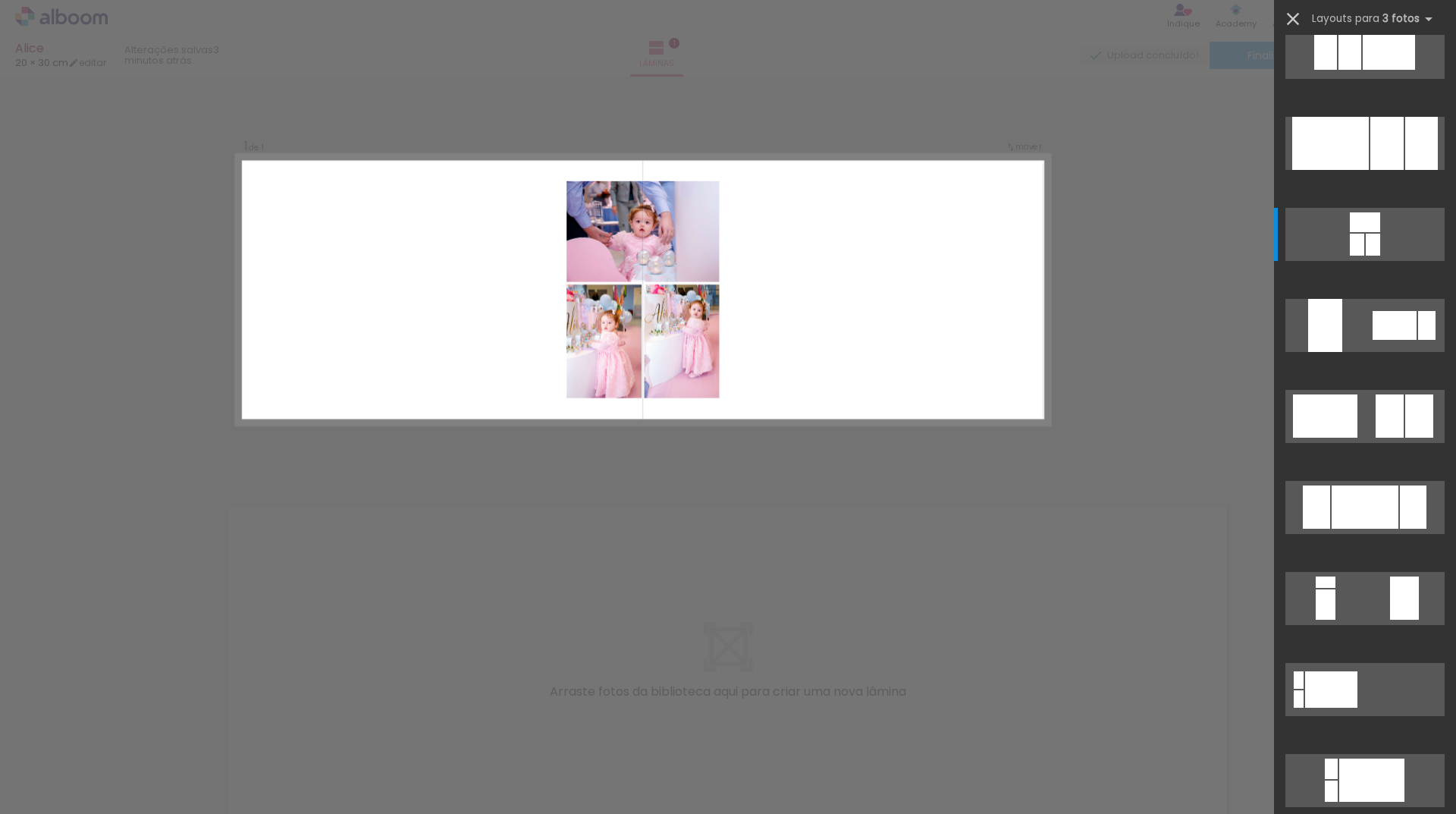
scroll to position [0, 0]
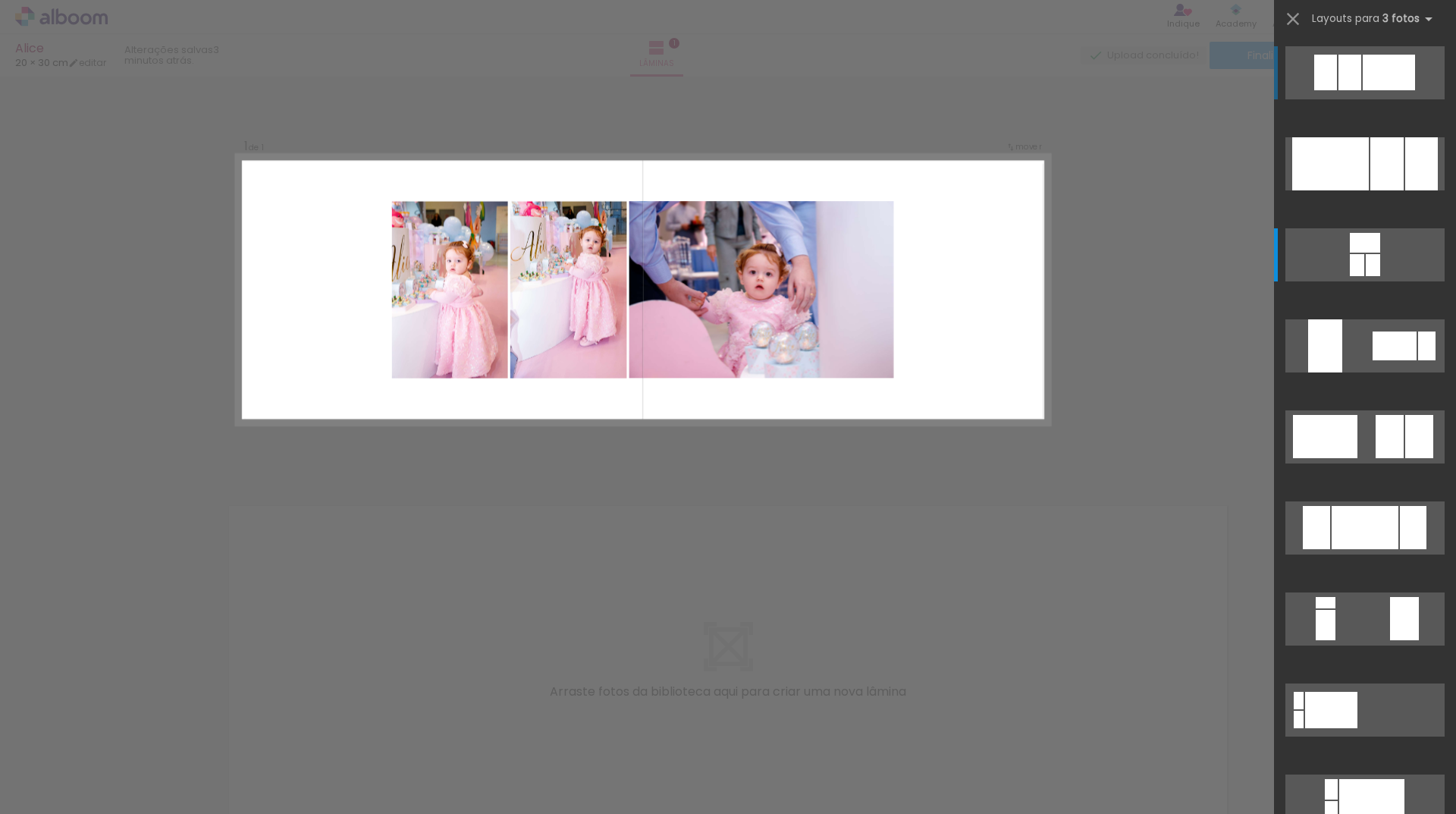
click at [1307, 72] on quentale-layouter at bounding box center [1365, 72] width 159 height 53
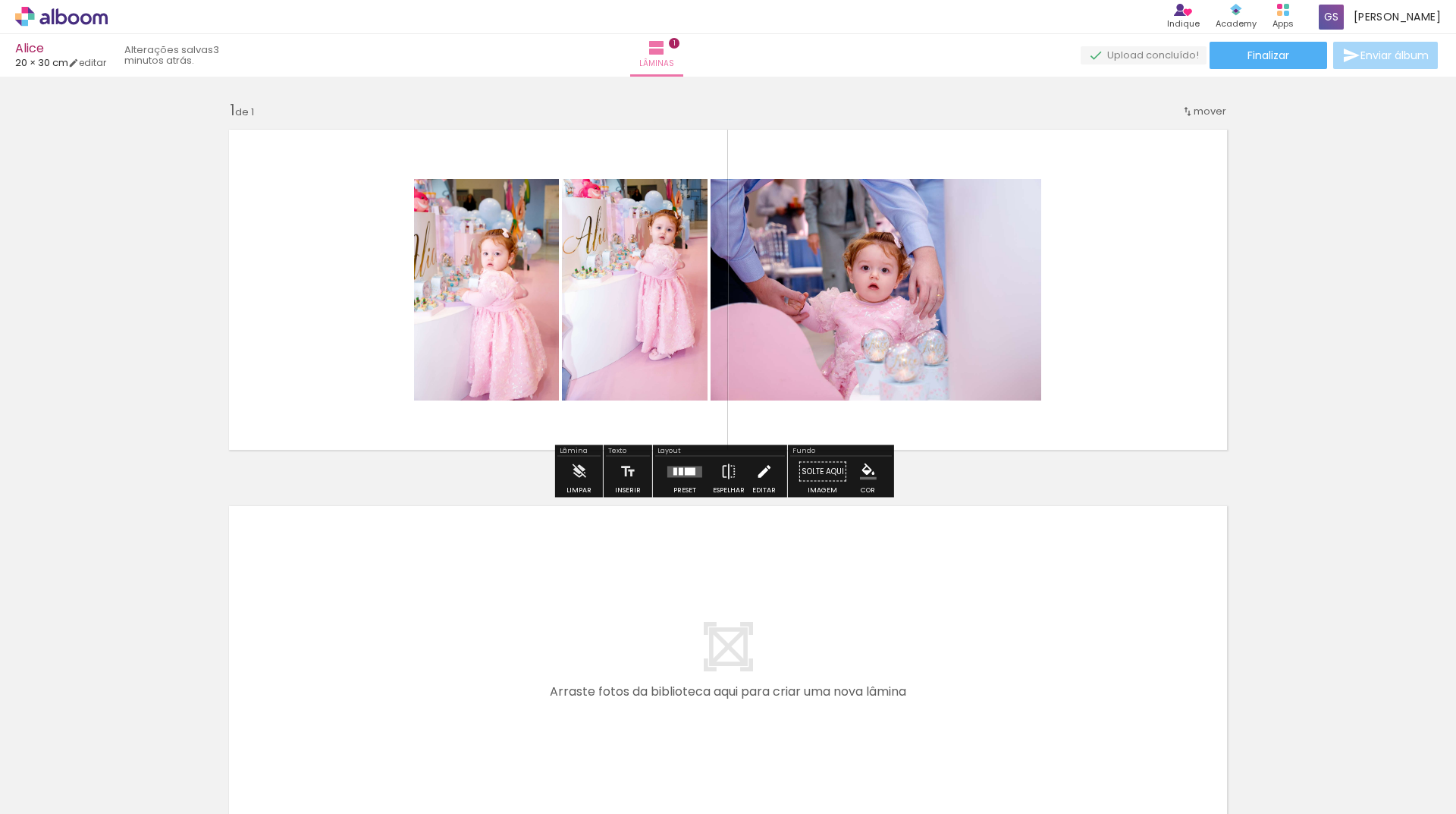
click at [756, 479] on iron-icon at bounding box center [763, 472] width 17 height 30
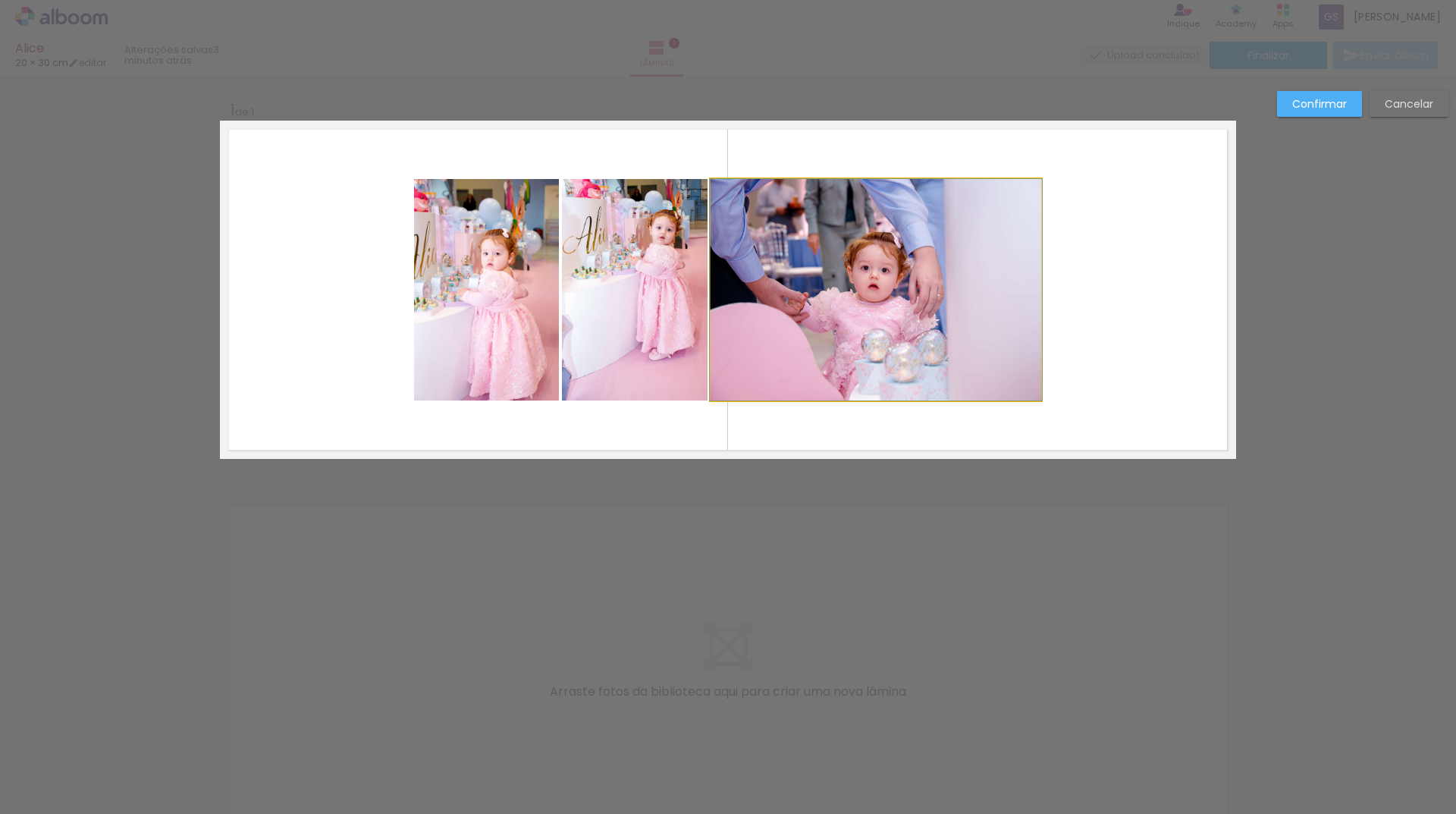
click at [897, 224] on quentale-photo at bounding box center [875, 289] width 330 height 221
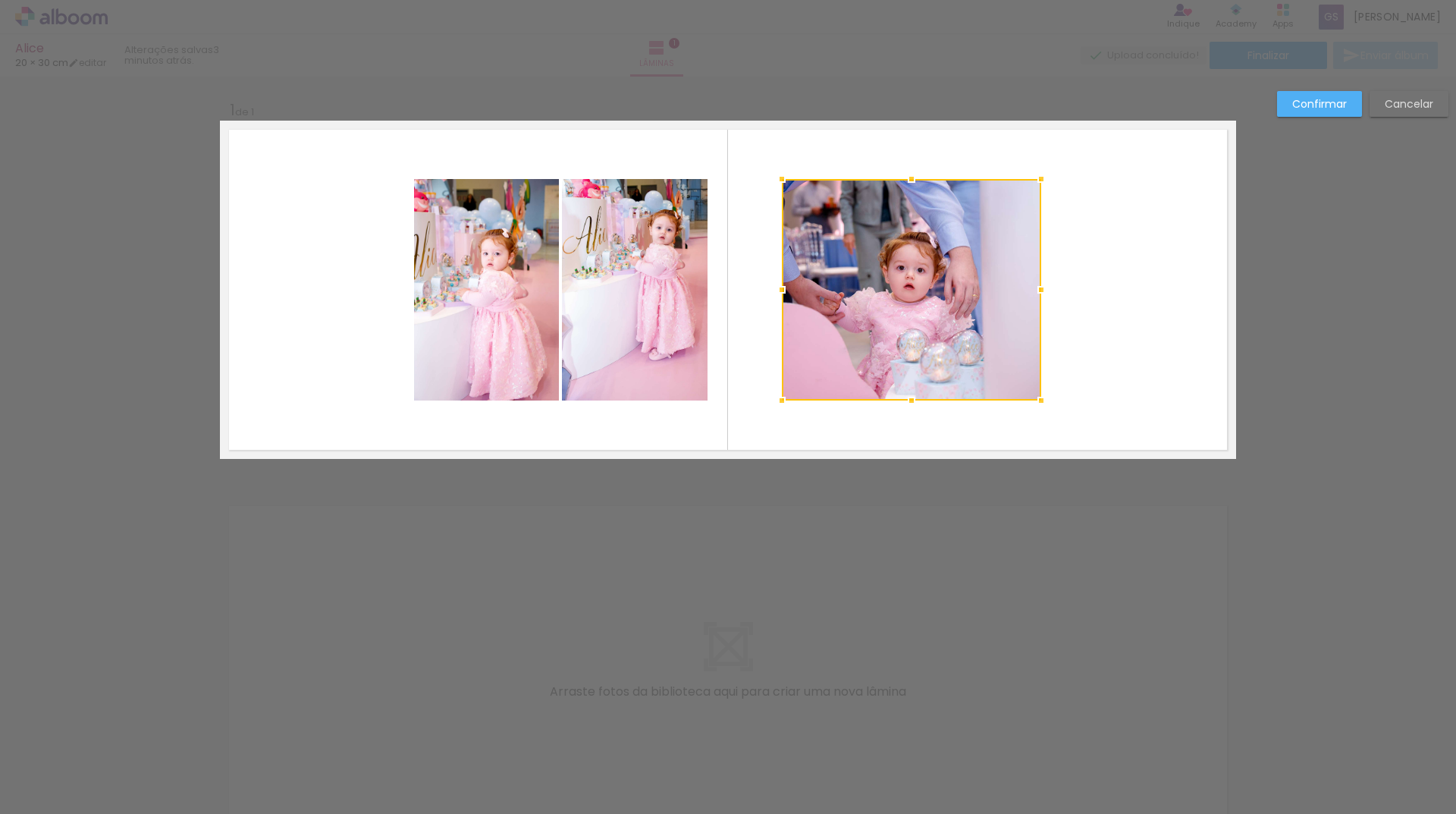
drag, startPoint x: 703, startPoint y: 288, endPoint x: 775, endPoint y: 308, distance: 74.7
click at [775, 308] on album-spread "1 de 1" at bounding box center [727, 290] width 1016 height 338
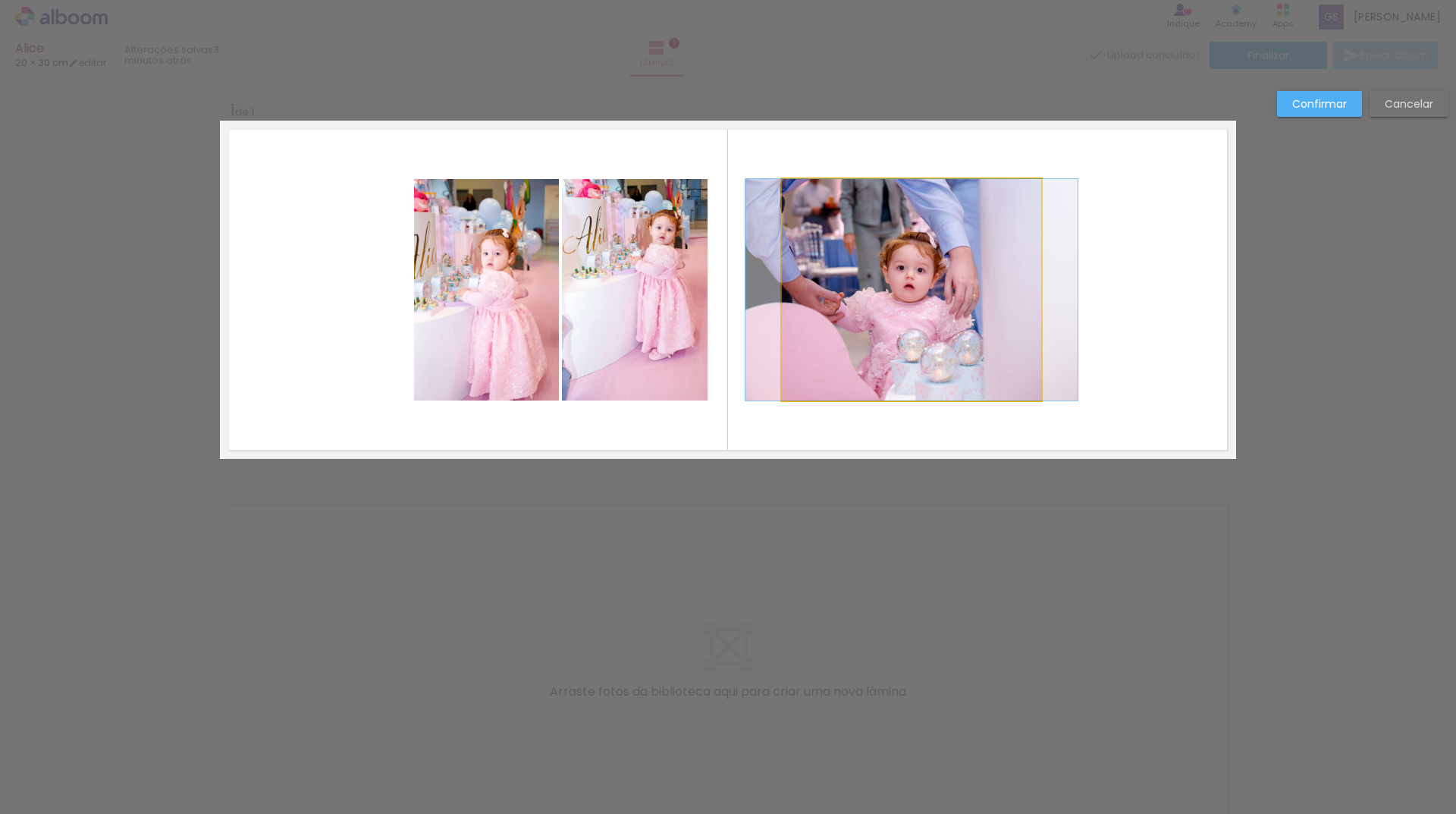
click at [1015, 289] on quentale-photo at bounding box center [911, 289] width 260 height 221
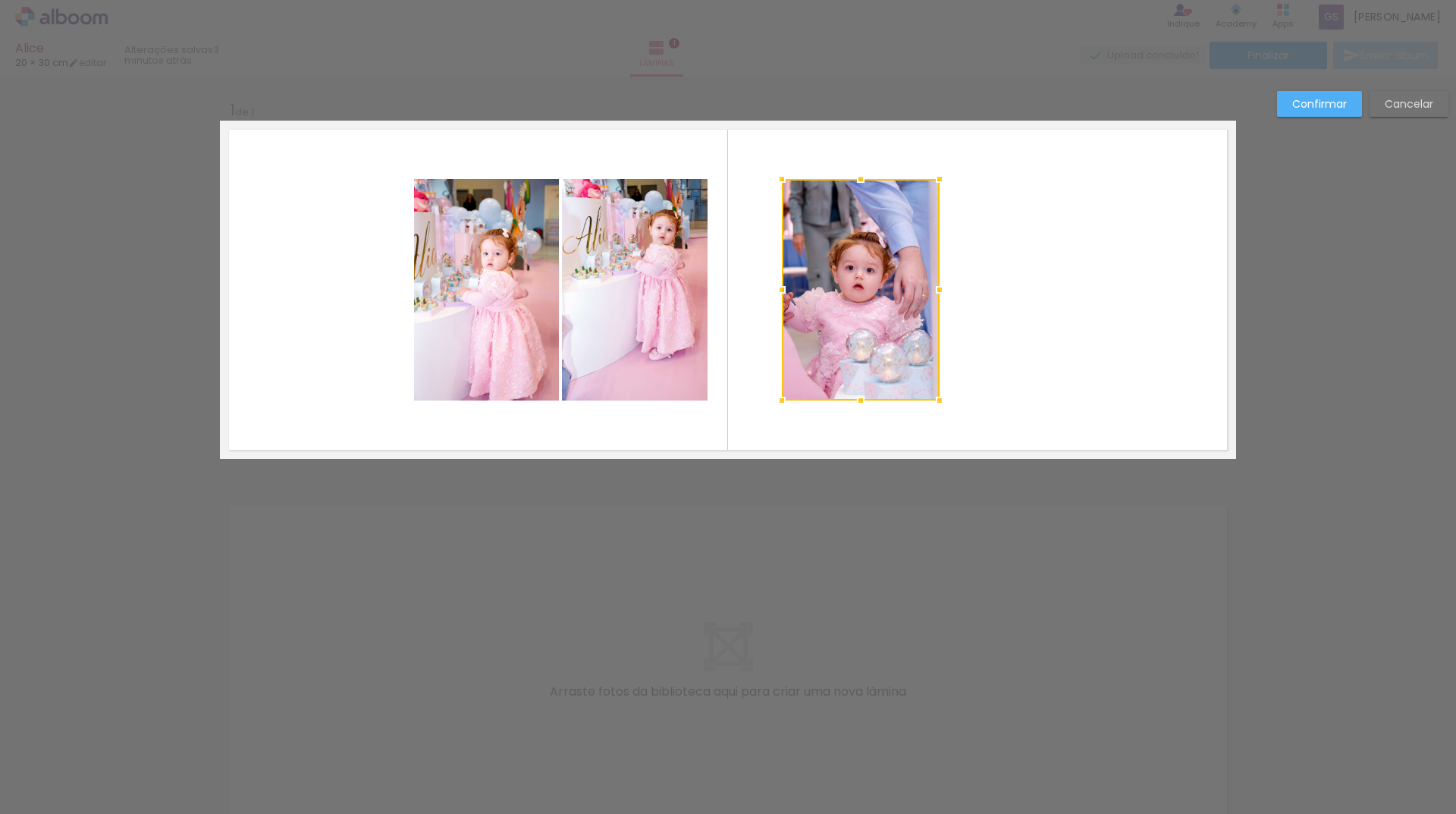
drag, startPoint x: 1028, startPoint y: 288, endPoint x: 927, endPoint y: 298, distance: 101.5
click at [927, 298] on div at bounding box center [939, 289] width 30 height 30
click at [1062, 372] on quentale-layouter at bounding box center [727, 290] width 1016 height 338
click at [0, 0] on slot "Confirmar" at bounding box center [0, 0] width 0 height 0
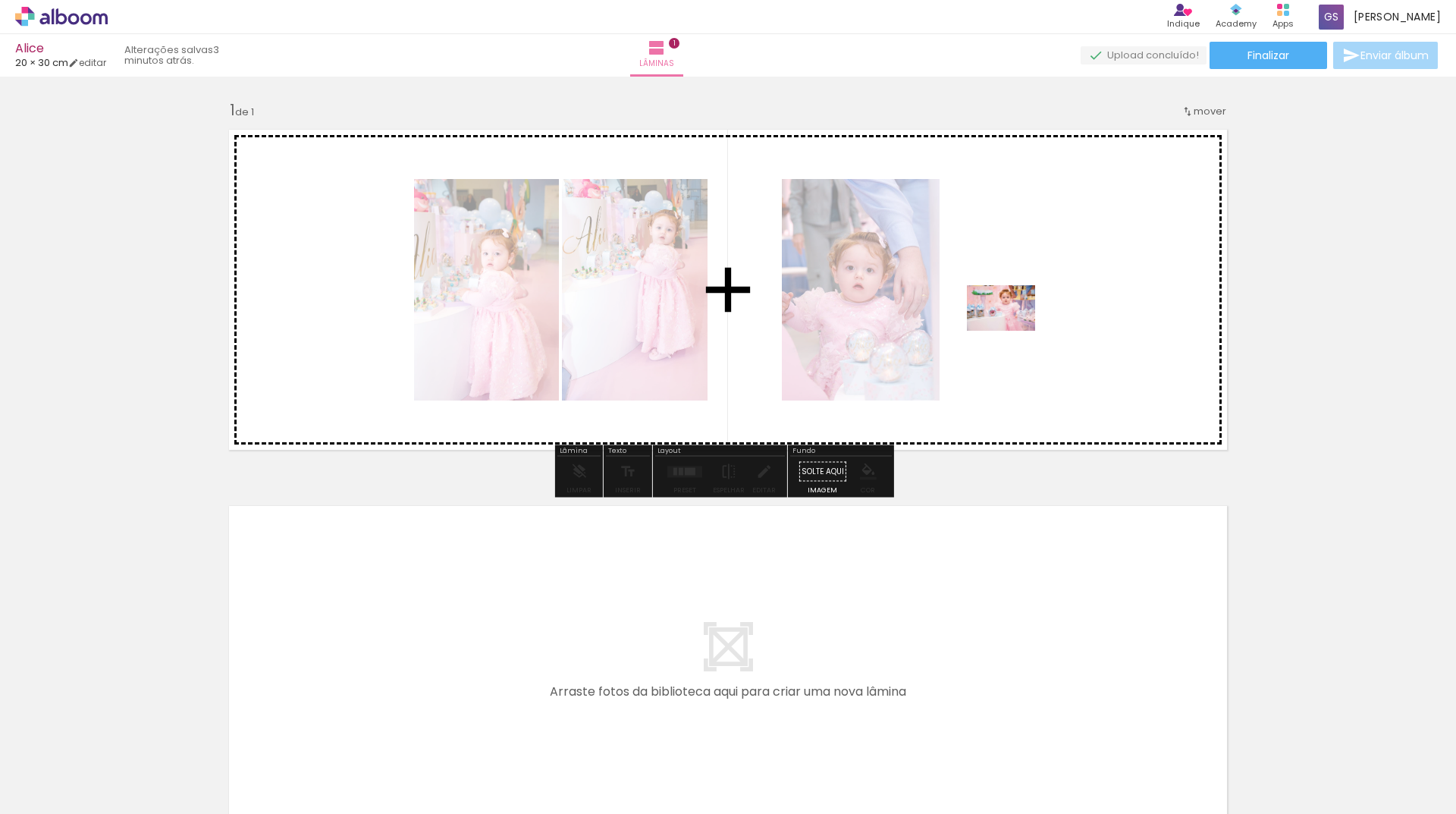
drag, startPoint x: 1011, startPoint y: 781, endPoint x: 1012, endPoint y: 331, distance: 450.0
click at [1012, 331] on quentale-workspace at bounding box center [728, 407] width 1456 height 814
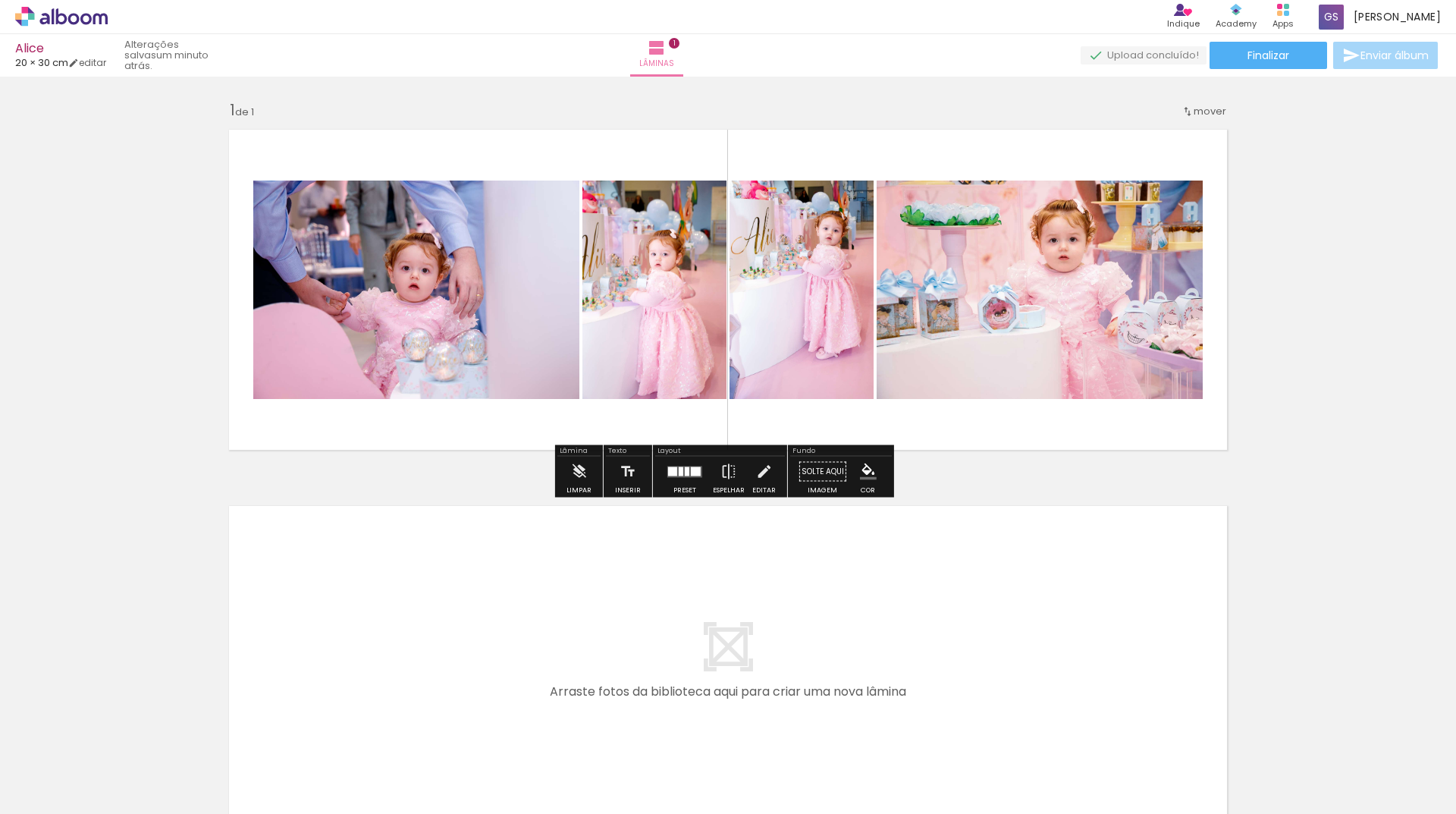
click at [1300, 580] on div "Inserir lâmina 1 de 1" at bounding box center [728, 458] width 1456 height 753
click at [666, 47] on iron-icon at bounding box center [657, 48] width 18 height 18
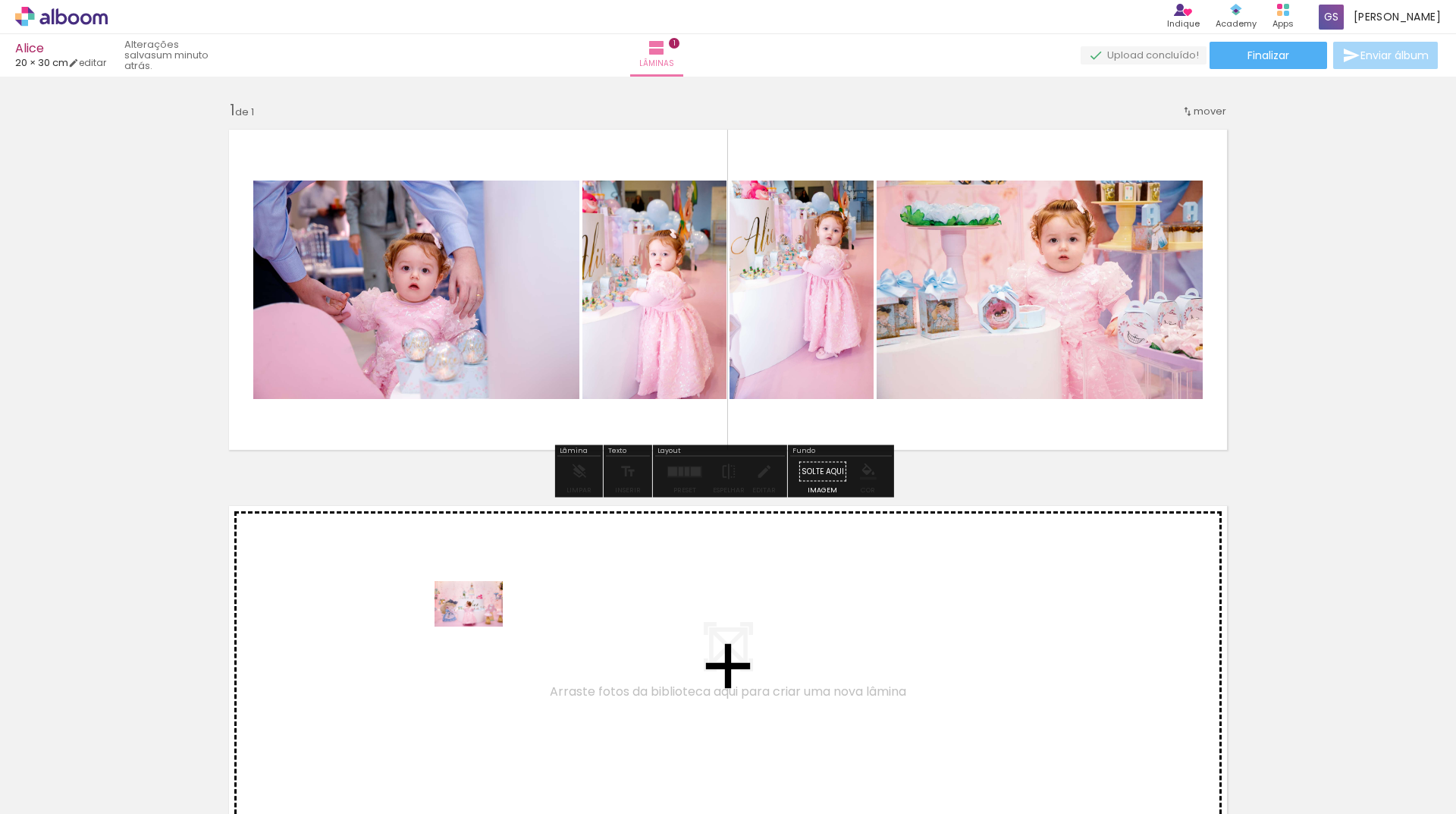
drag, startPoint x: 395, startPoint y: 761, endPoint x: 480, endPoint y: 627, distance: 158.7
click at [480, 627] on quentale-workspace at bounding box center [728, 407] width 1456 height 814
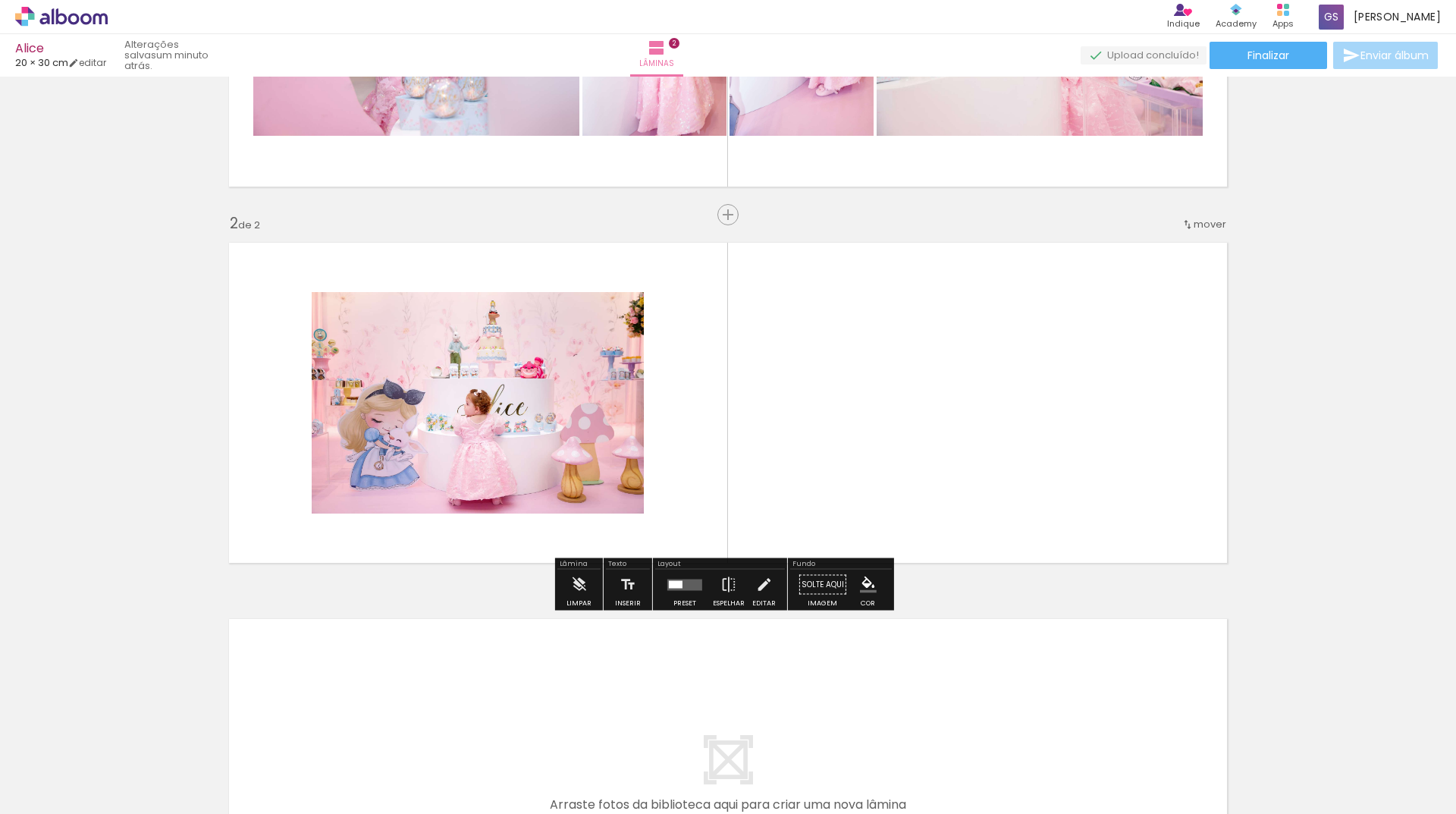
scroll to position [268, 0]
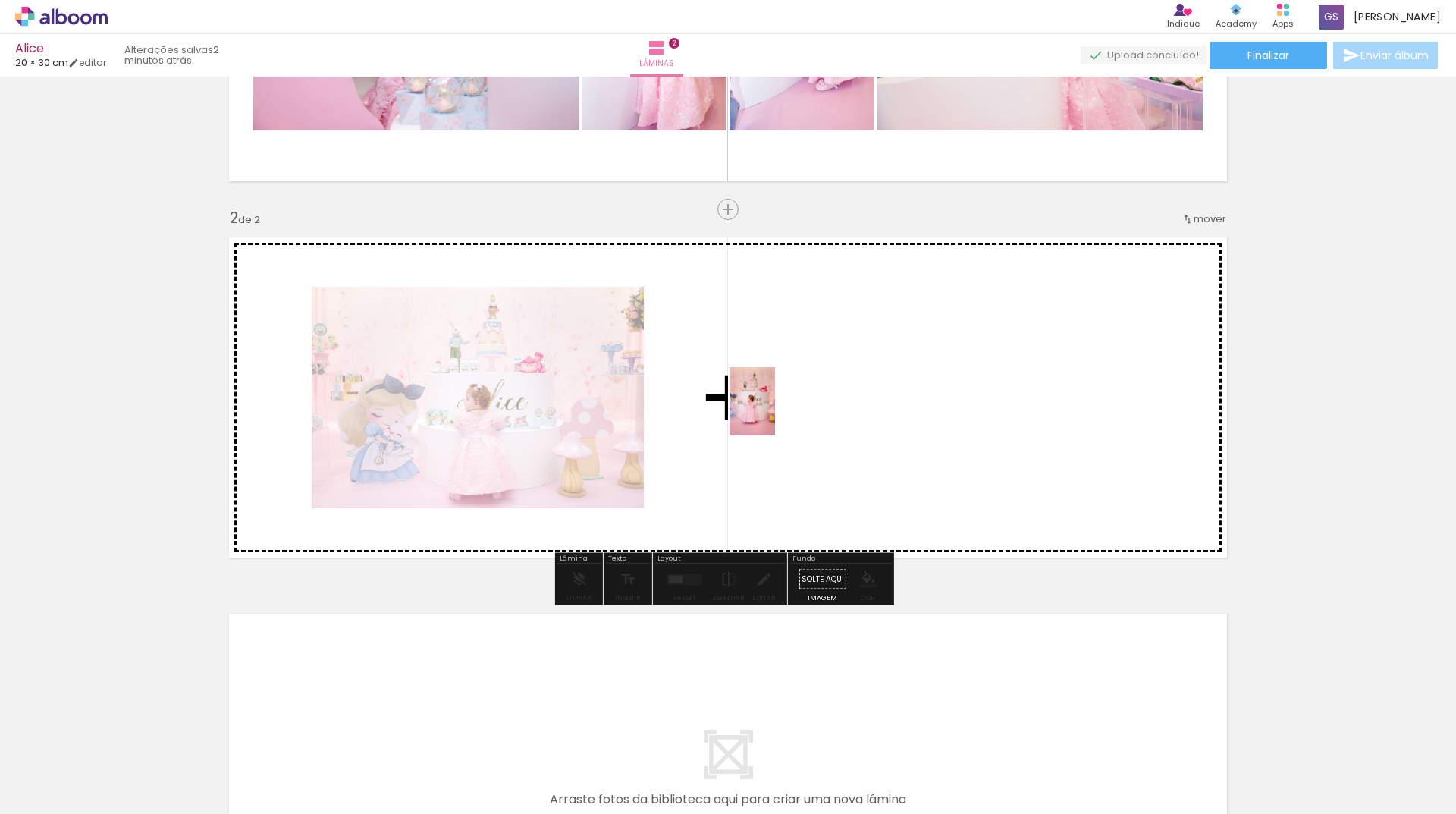
drag, startPoint x: 318, startPoint y: 786, endPoint x: 775, endPoint y: 412, distance: 590.5
click at [775, 412] on quentale-workspace at bounding box center [728, 407] width 1456 height 814
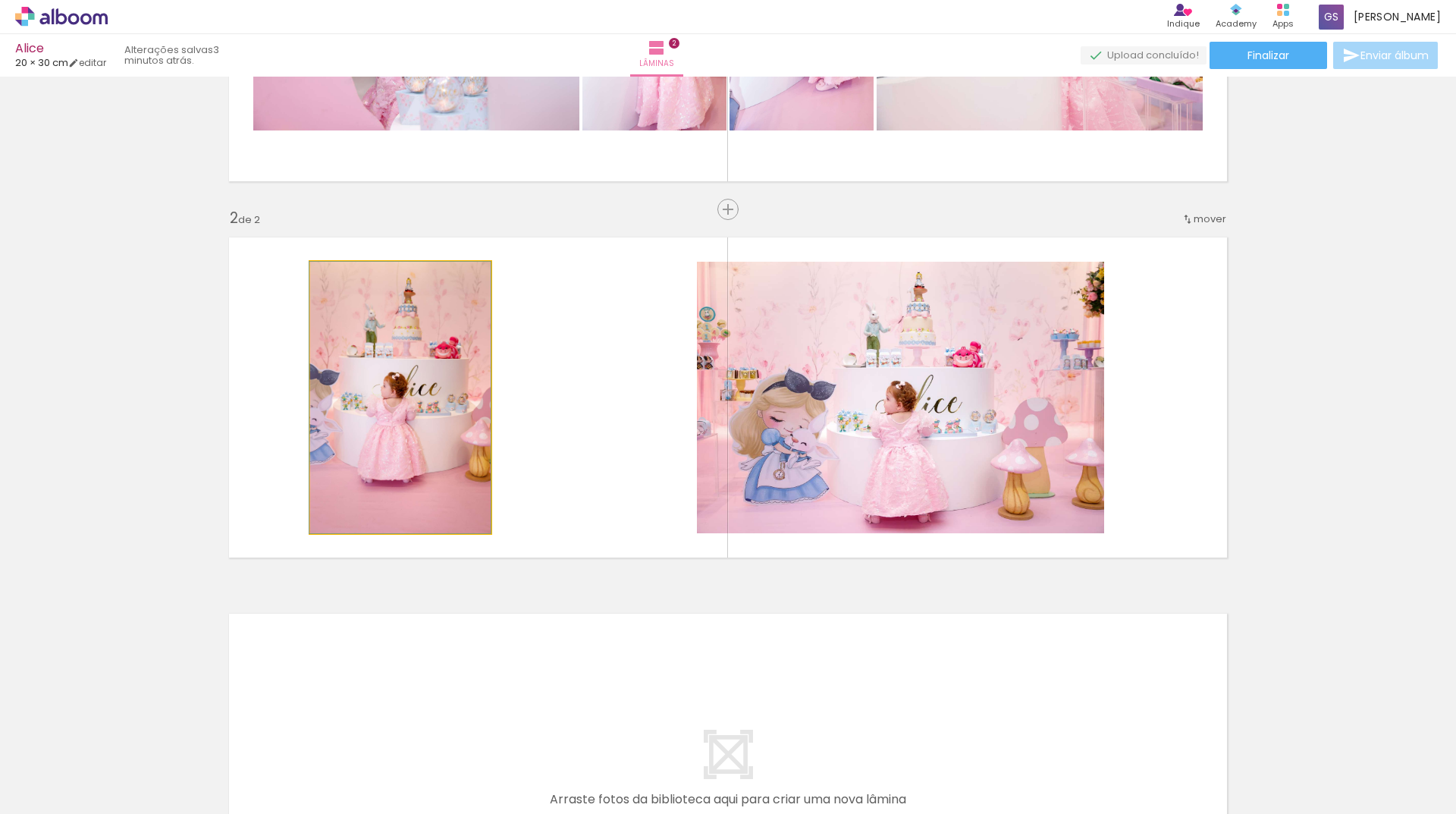
click at [428, 422] on quentale-photo at bounding box center [401, 398] width 180 height 271
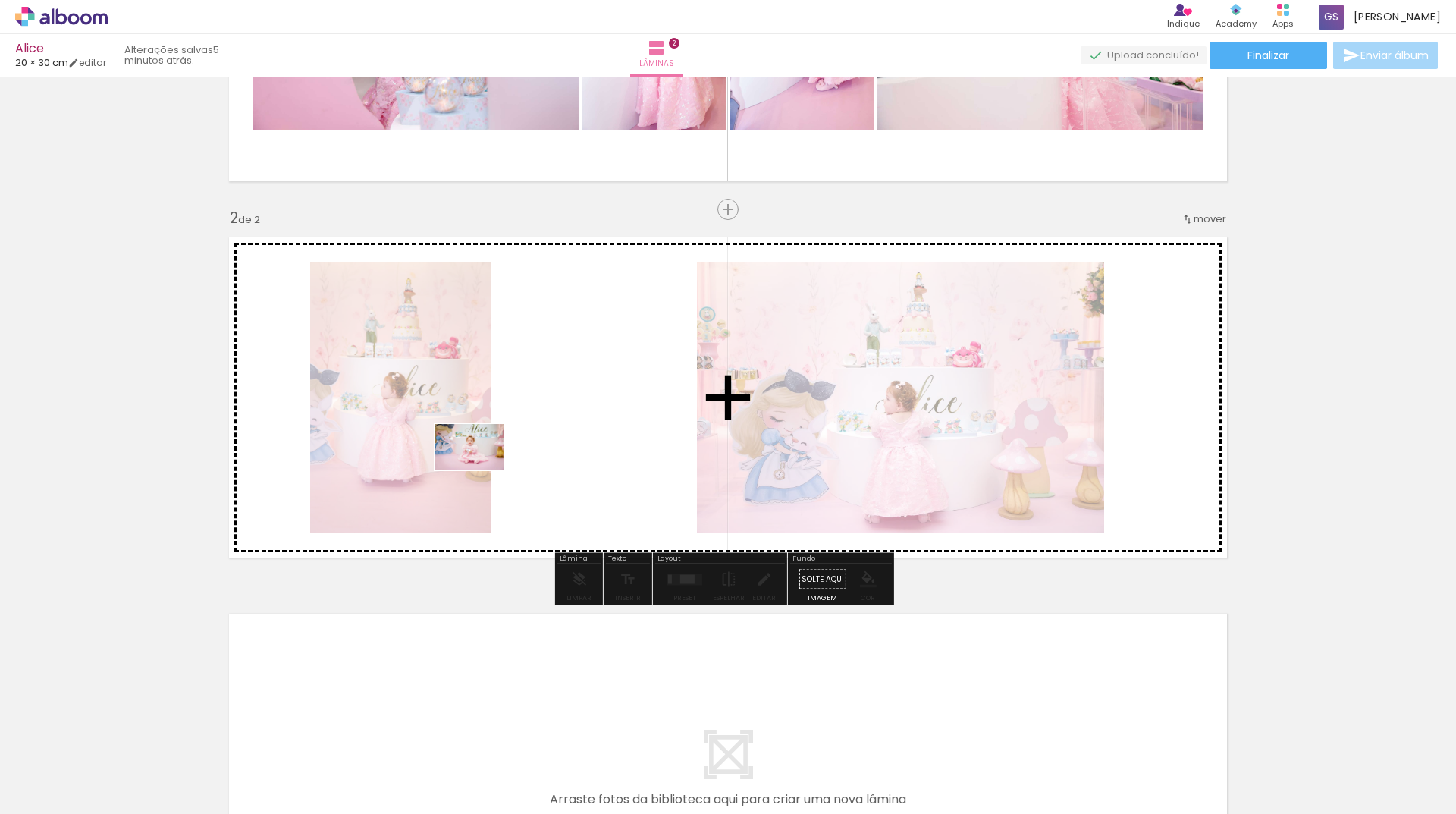
drag, startPoint x: 603, startPoint y: 779, endPoint x: 481, endPoint y: 469, distance: 333.1
click at [481, 469] on quentale-workspace at bounding box center [728, 407] width 1456 height 814
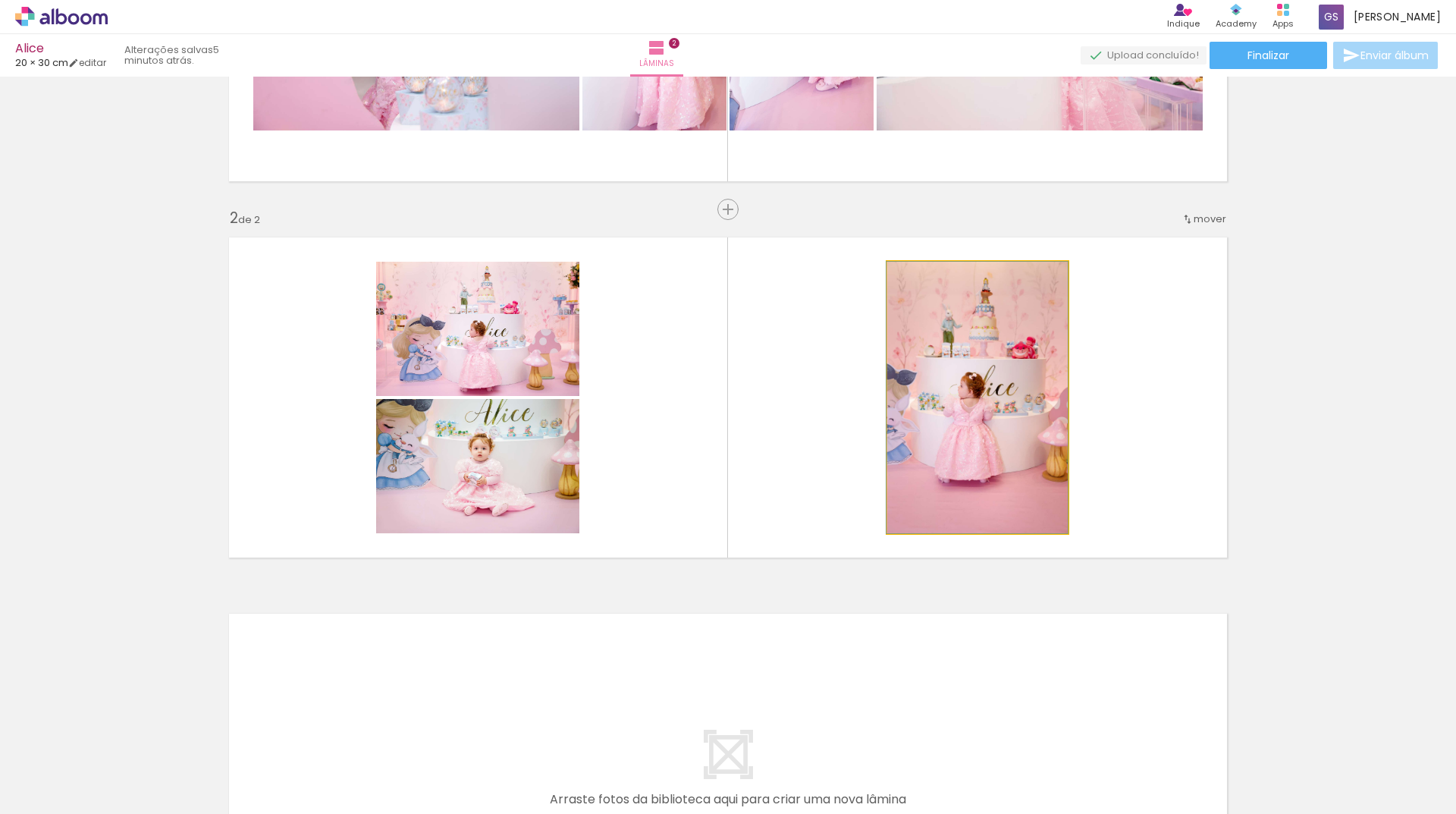
click at [954, 442] on quentale-photo at bounding box center [978, 398] width 180 height 271
click at [1017, 393] on quentale-photo at bounding box center [978, 398] width 180 height 271
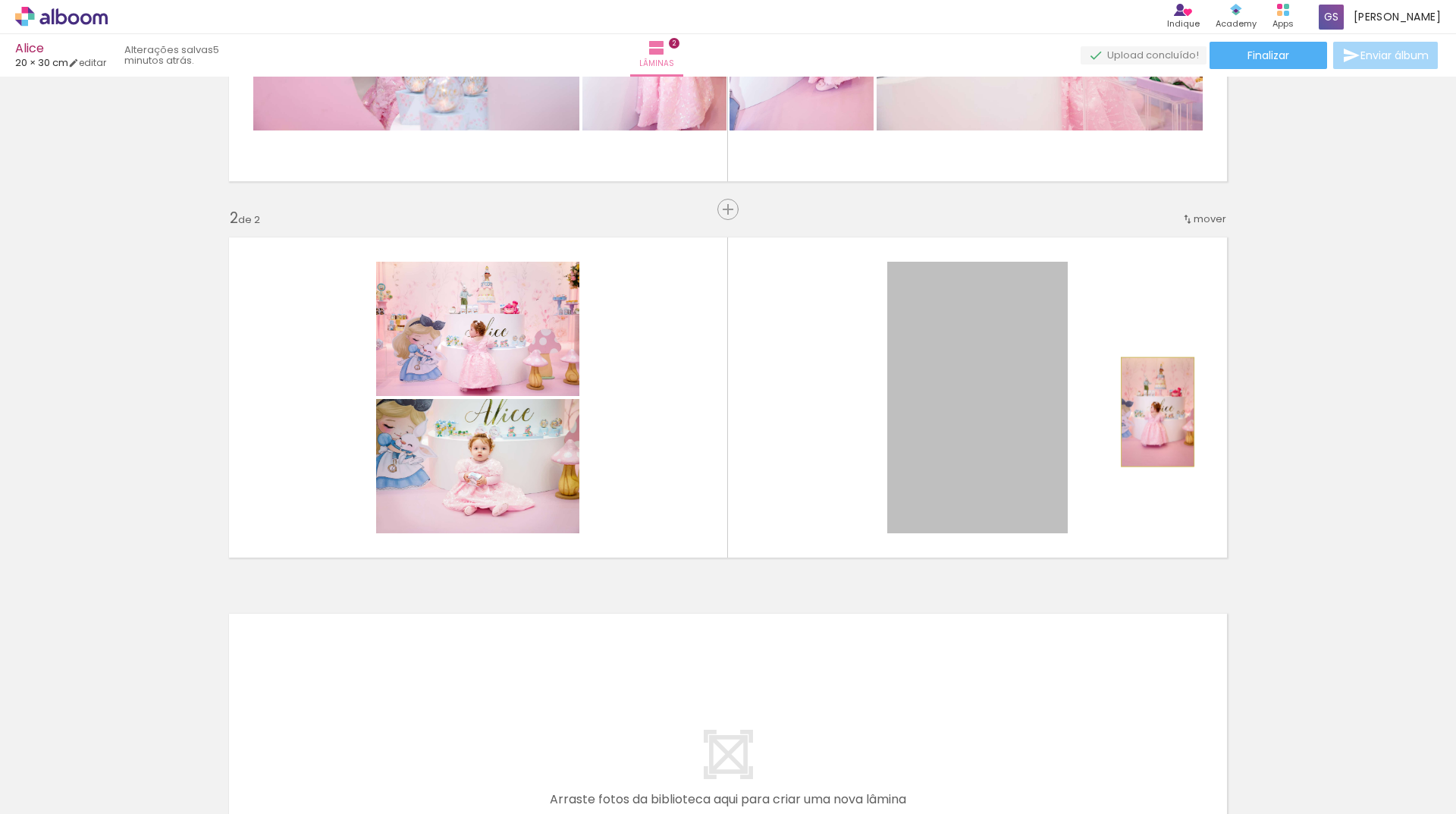
drag, startPoint x: 1015, startPoint y: 392, endPoint x: 971, endPoint y: 394, distance: 44.0
click at [1145, 412] on quentale-layouter at bounding box center [727, 397] width 1016 height 338
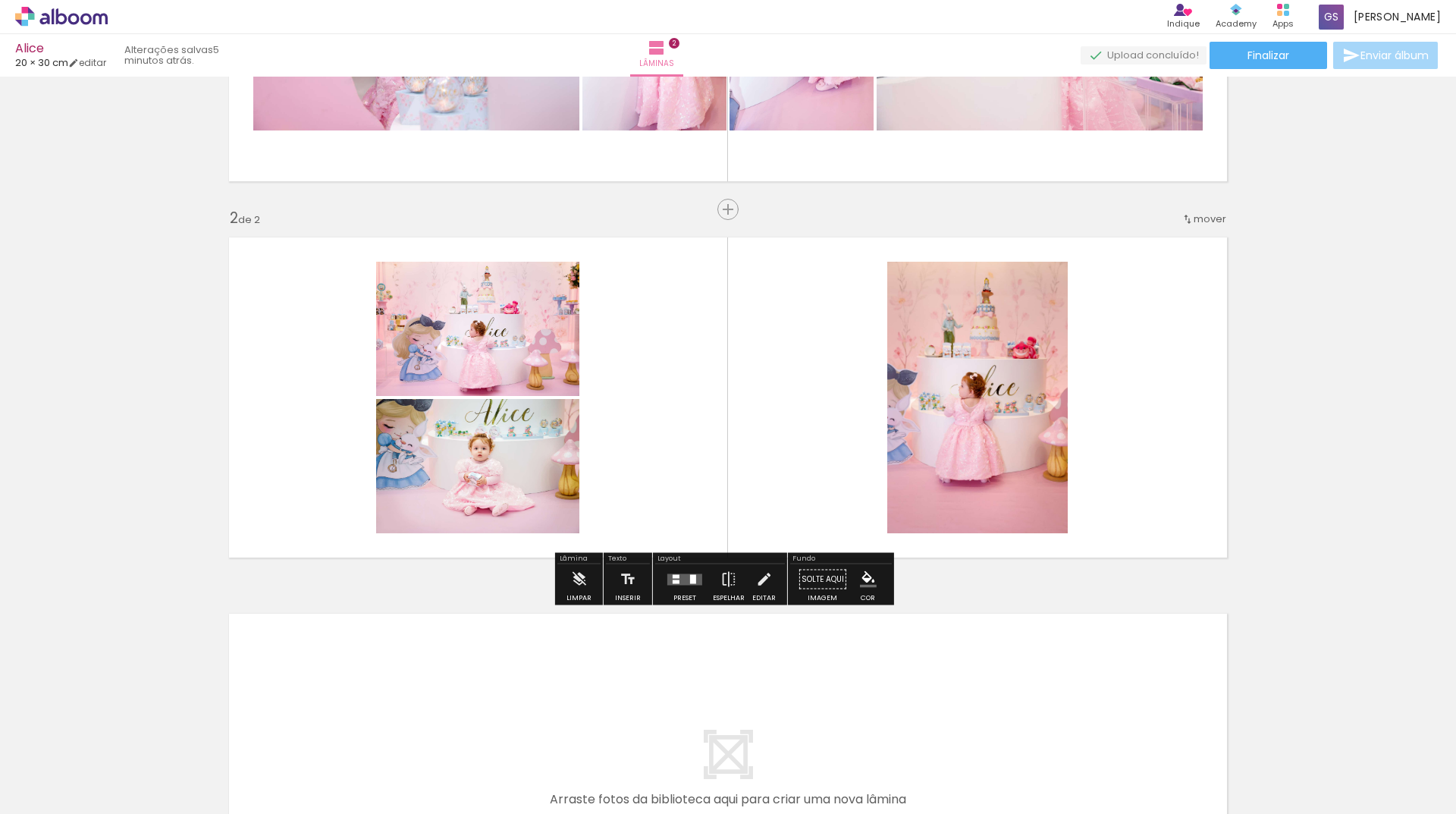
drag, startPoint x: 944, startPoint y: 385, endPoint x: 955, endPoint y: 349, distance: 37.6
click at [955, 349] on quentale-photo at bounding box center [978, 398] width 180 height 271
click at [949, 352] on quentale-photo at bounding box center [978, 398] width 180 height 271
click at [576, 589] on iron-icon at bounding box center [579, 579] width 17 height 30
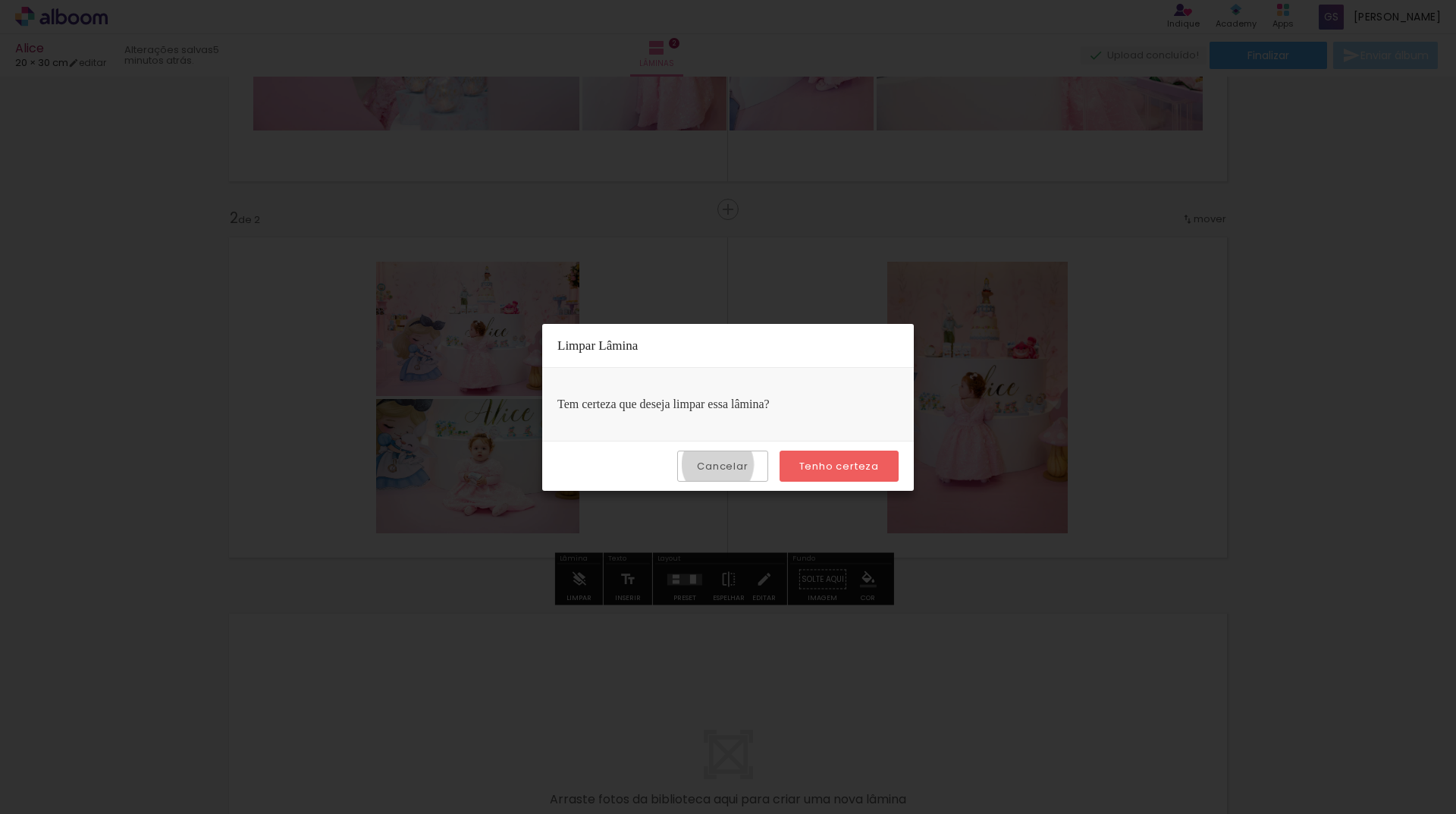
click at [0, 0] on slot "Cancelar" at bounding box center [0, 0] width 0 height 0
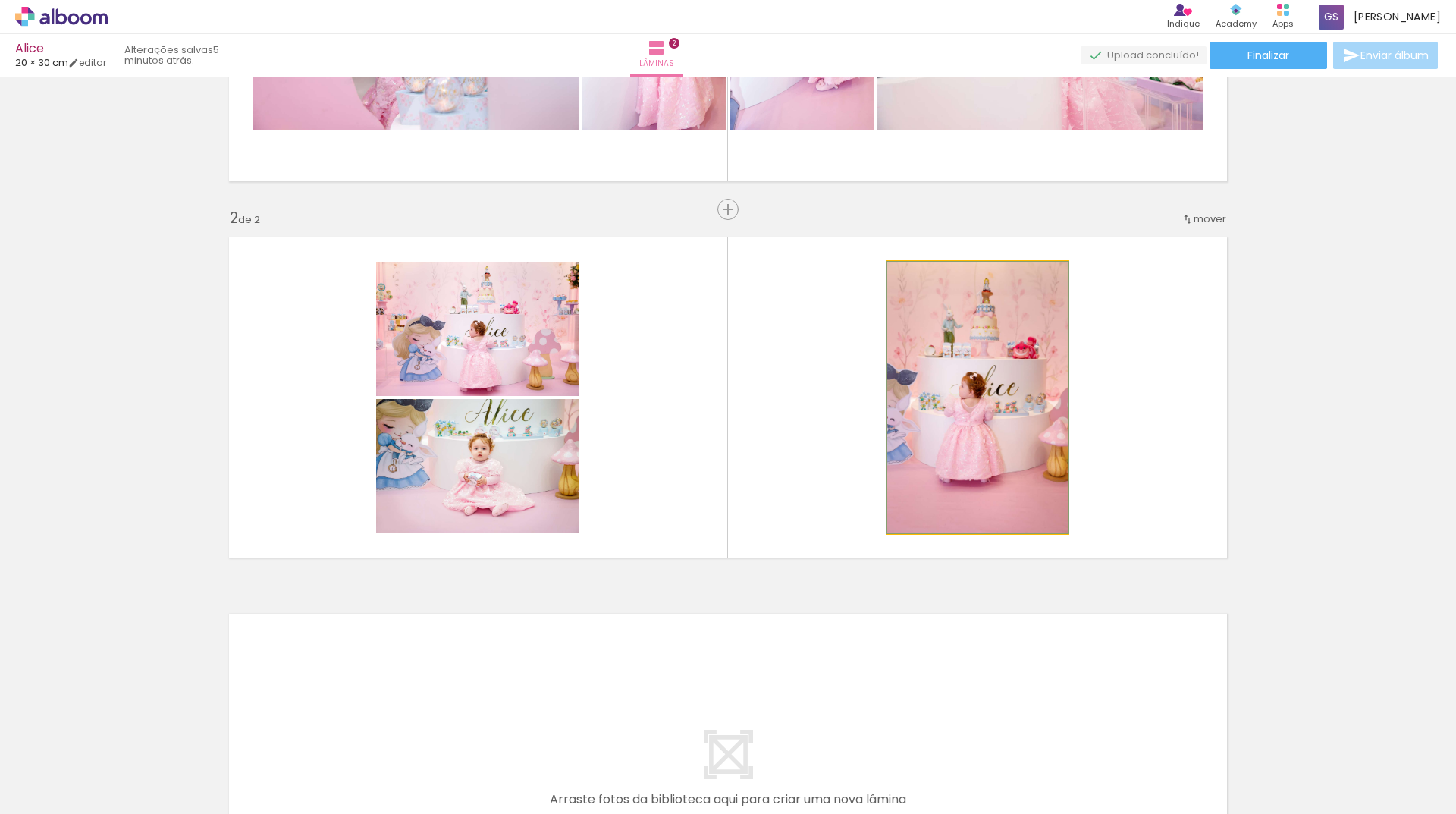
click at [969, 446] on quentale-photo at bounding box center [978, 398] width 180 height 271
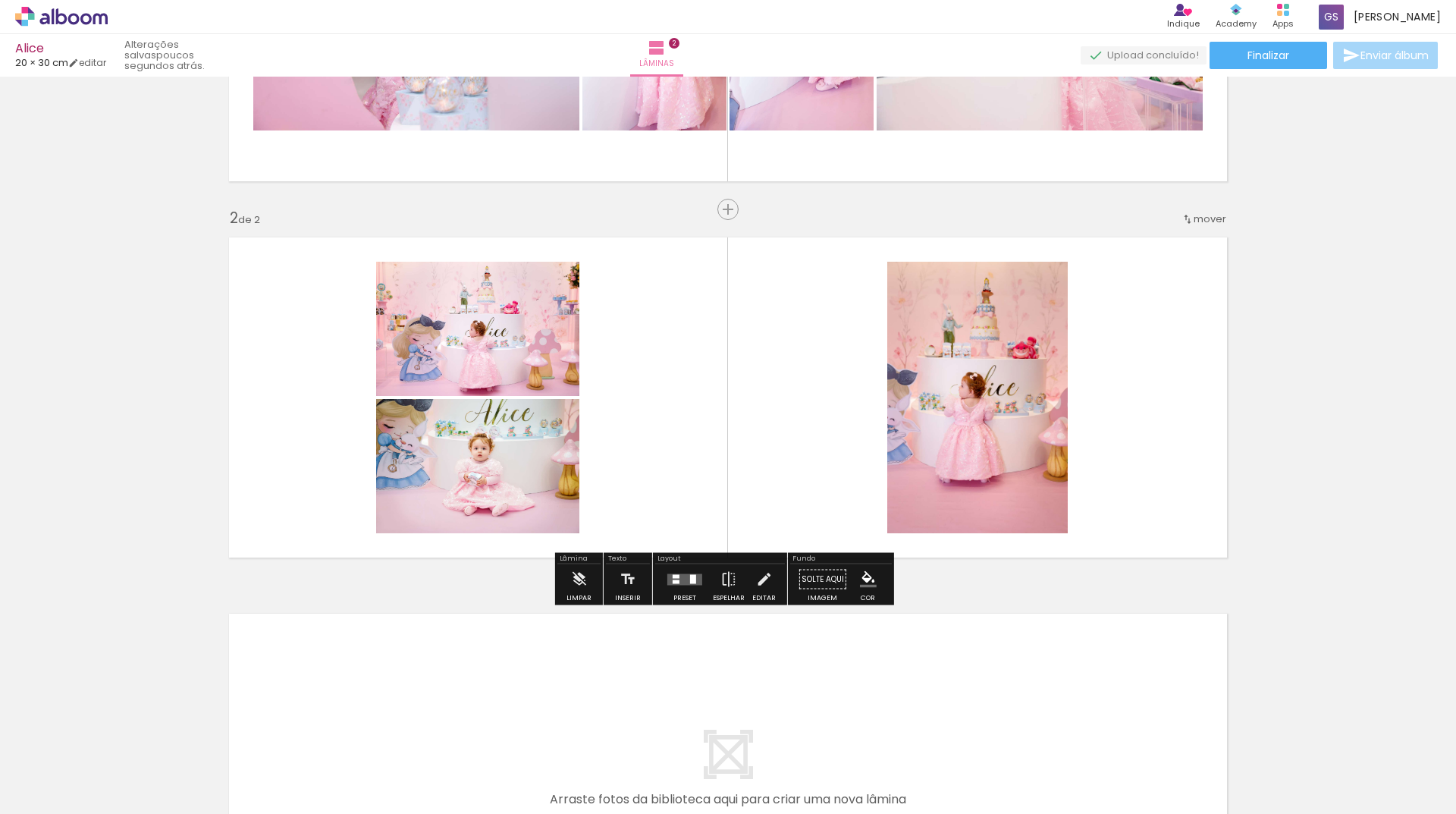
click at [952, 346] on quentale-photo at bounding box center [978, 398] width 180 height 271
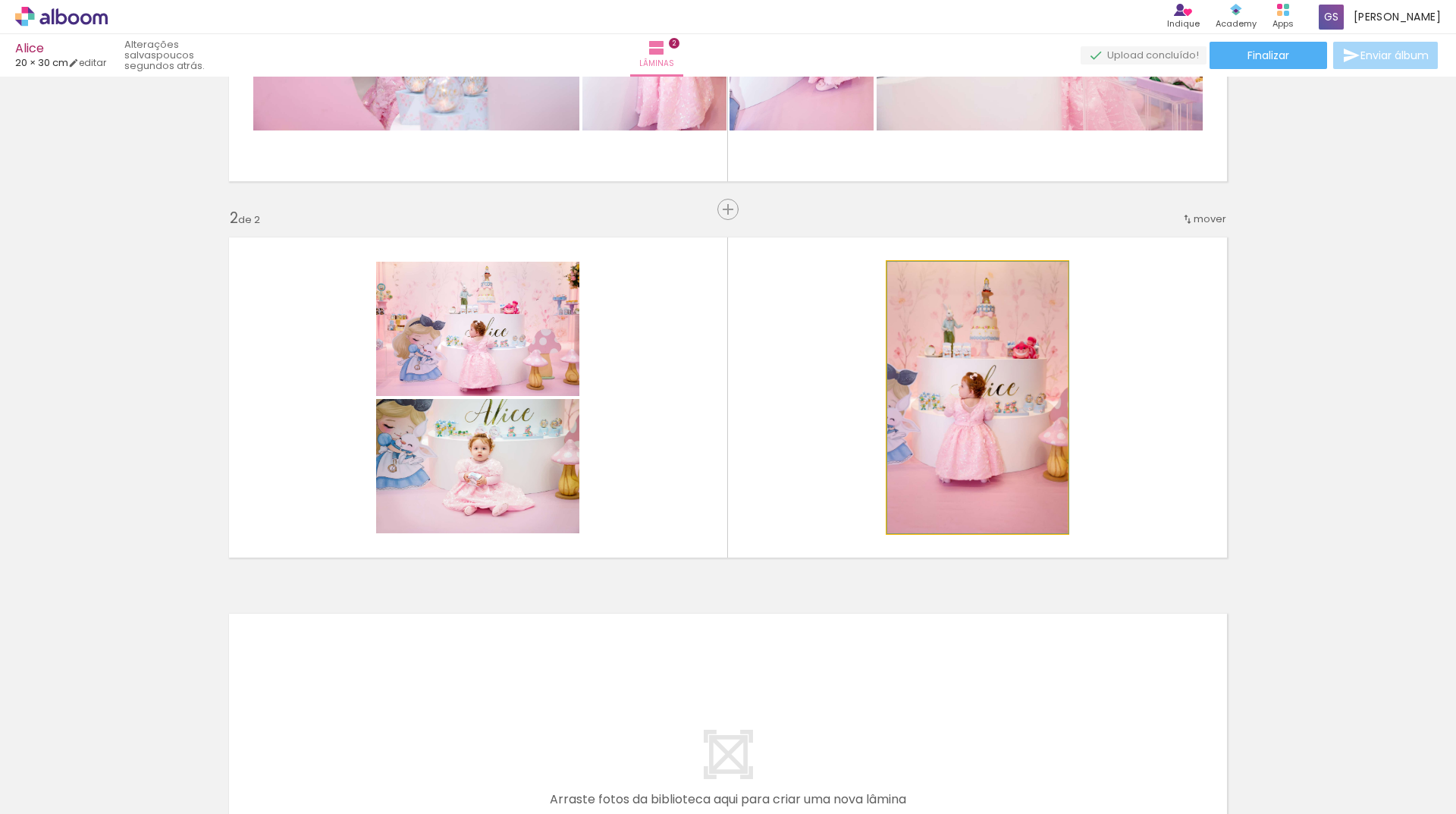
click at [951, 352] on quentale-photo at bounding box center [978, 398] width 180 height 271
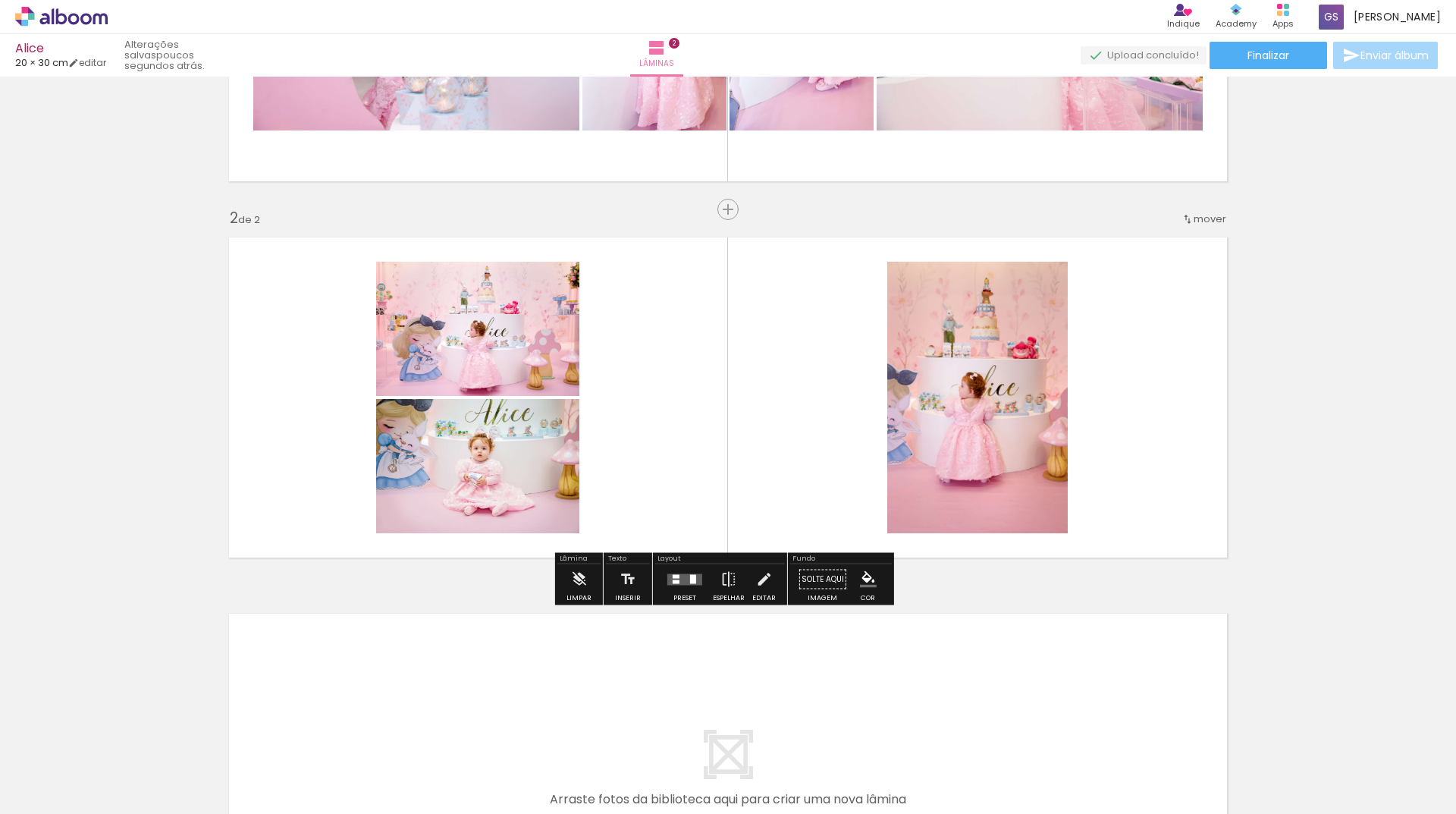
click at [951, 352] on quentale-photo at bounding box center [978, 398] width 180 height 271
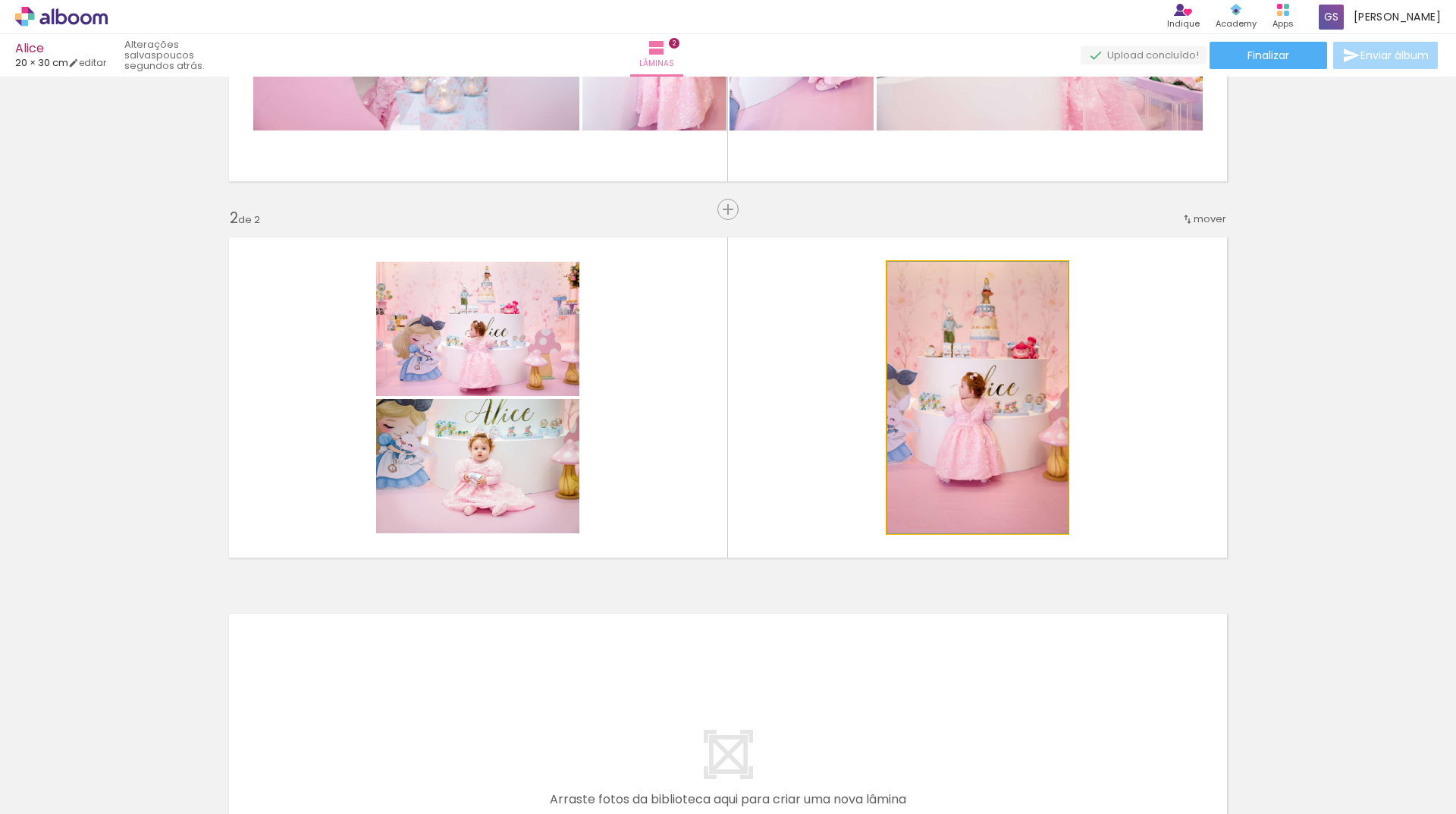
click at [951, 352] on quentale-photo at bounding box center [978, 398] width 180 height 271
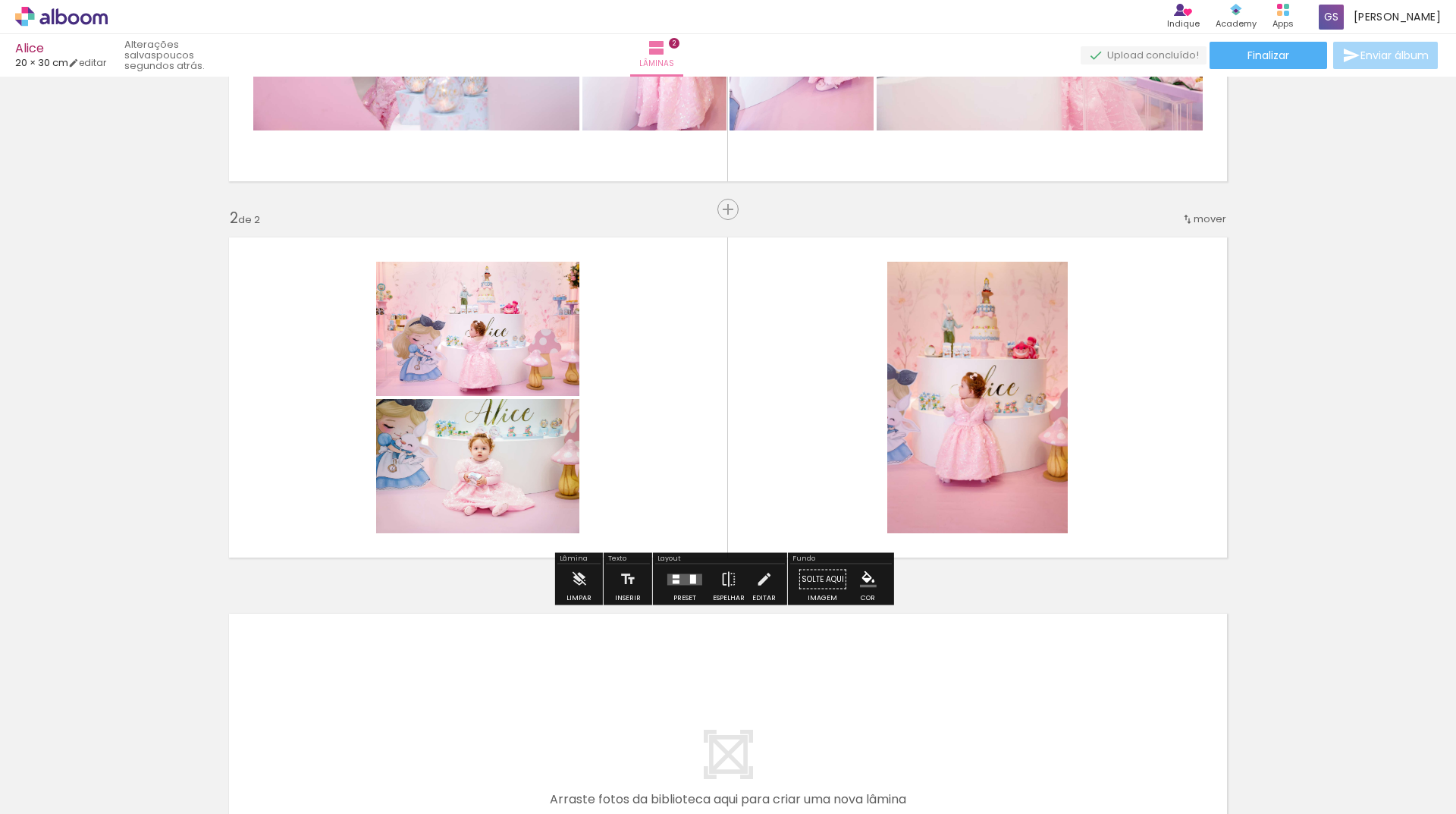
click at [951, 352] on quentale-photo at bounding box center [978, 398] width 180 height 271
click at [807, 600] on paper-button "Solte aqui Imagem" at bounding box center [823, 584] width 55 height 39
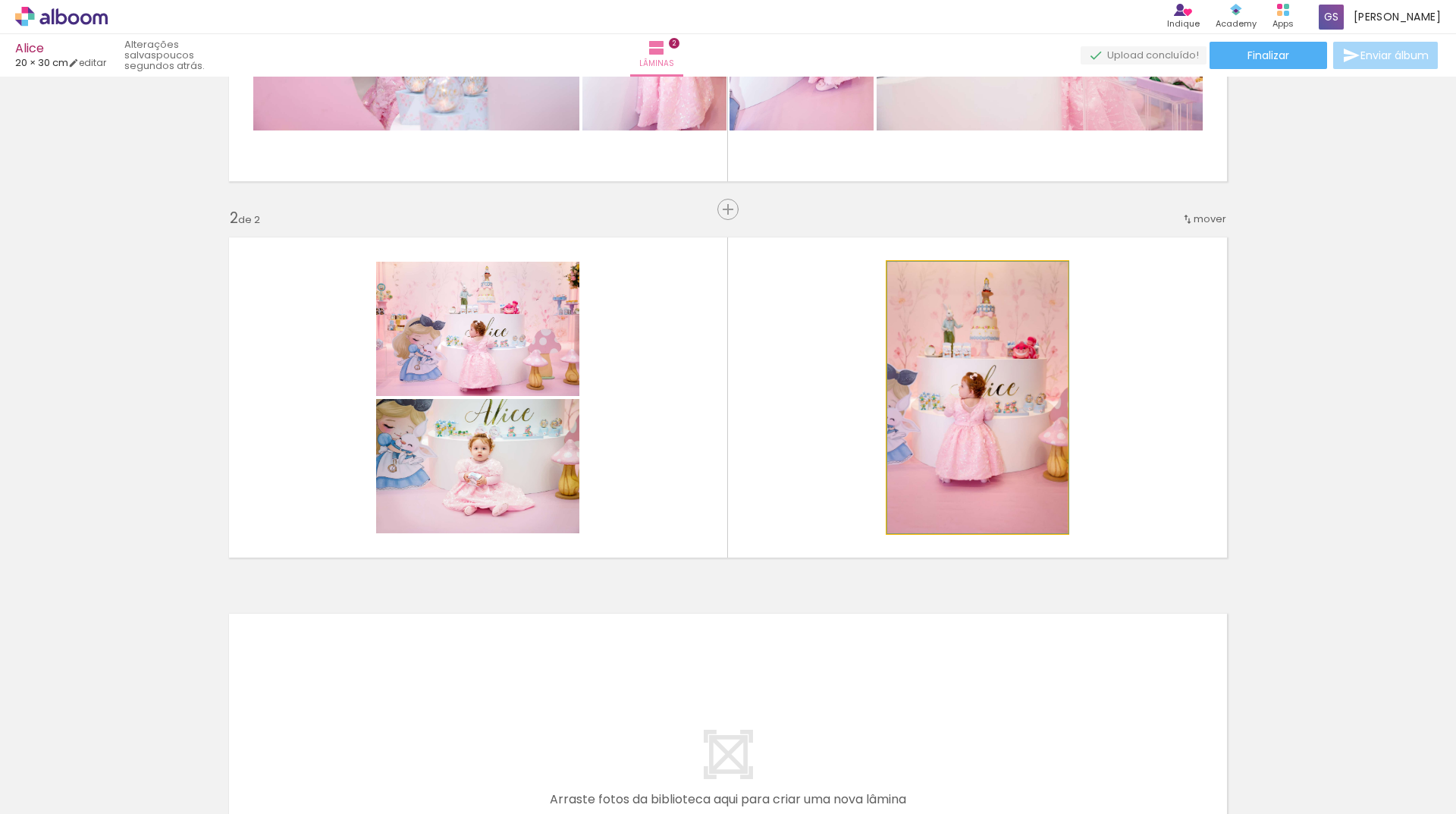
click at [995, 454] on quentale-photo at bounding box center [978, 398] width 180 height 271
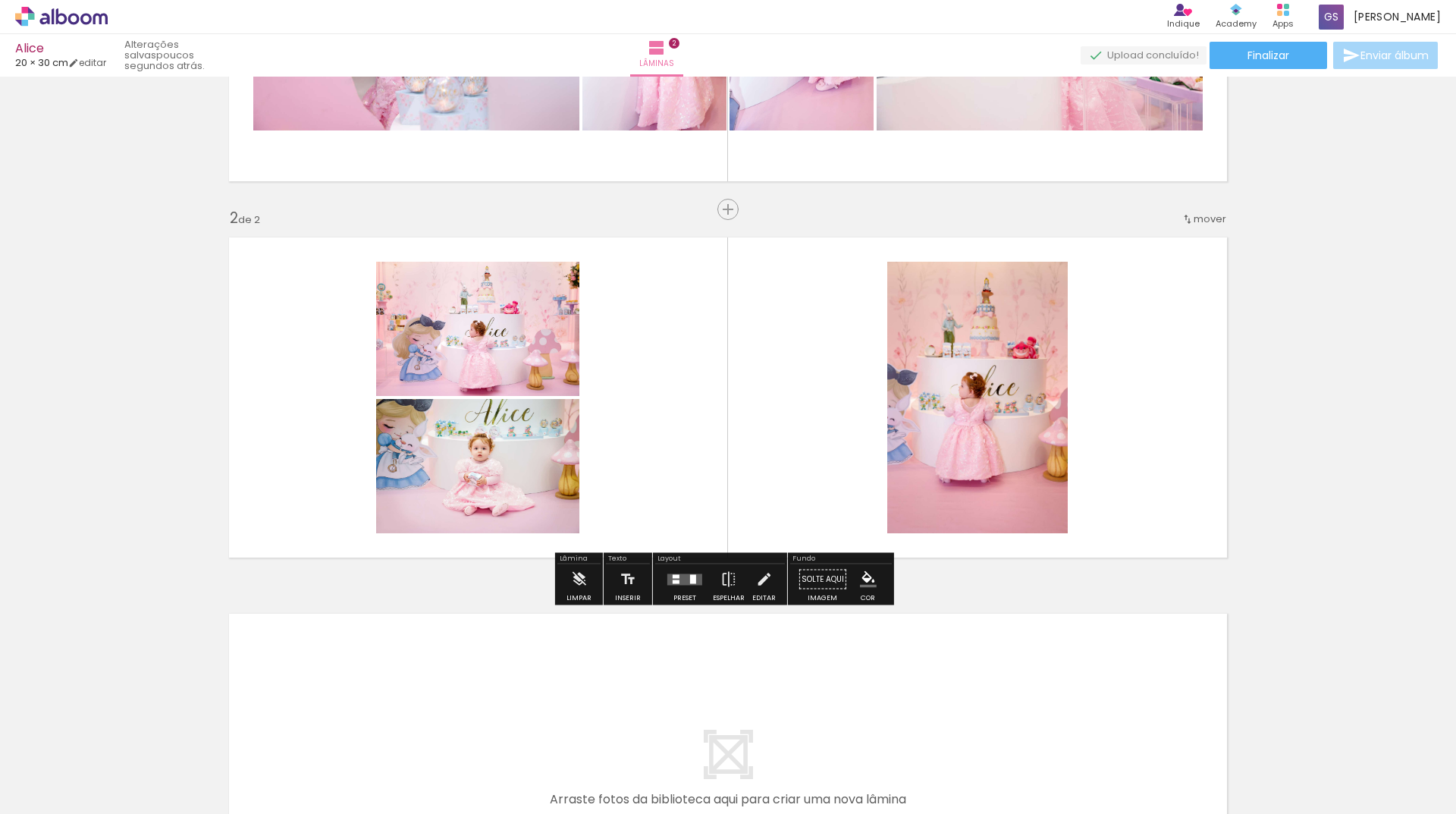
click at [995, 454] on quentale-photo at bounding box center [978, 398] width 180 height 271
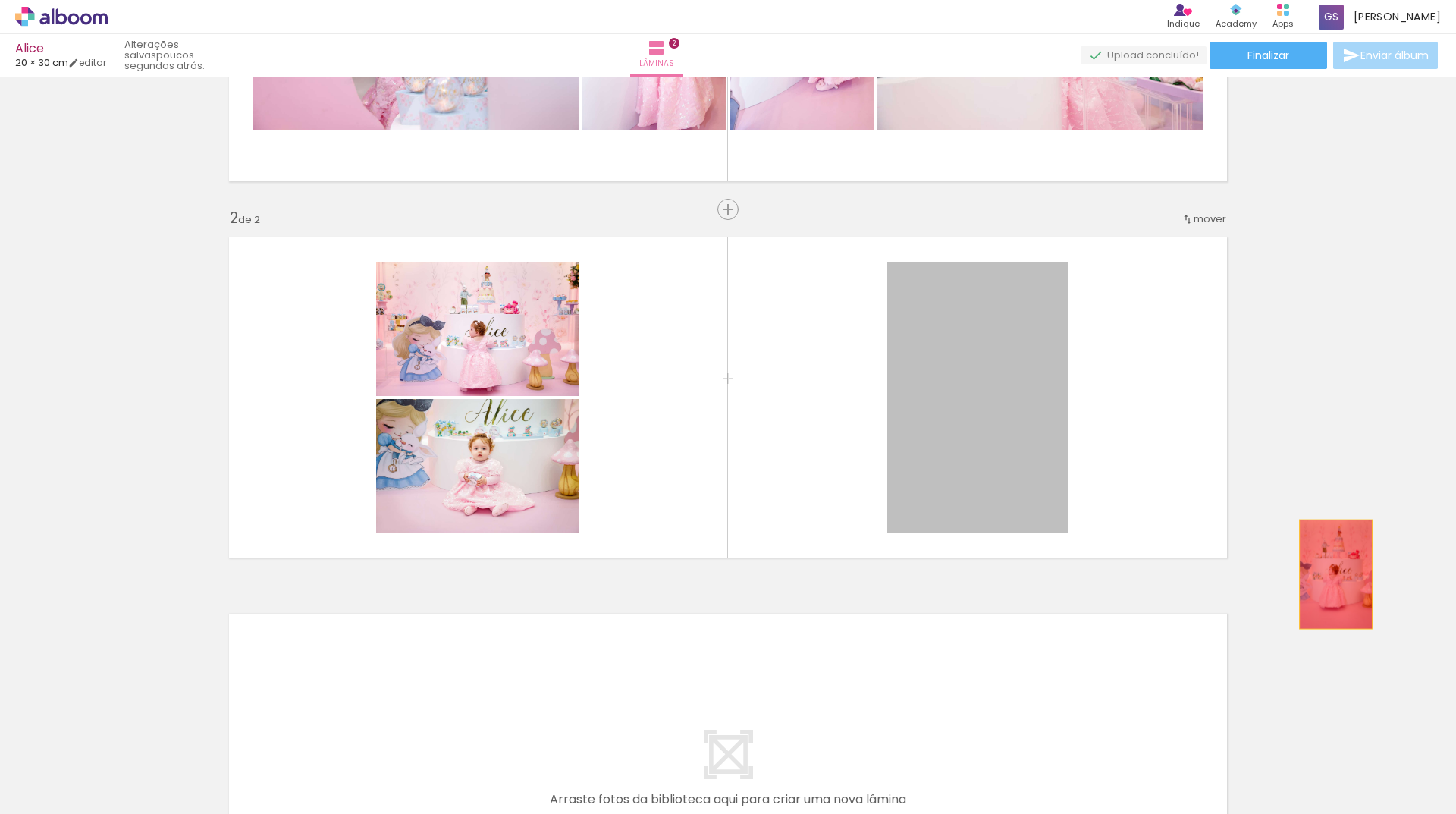
drag, startPoint x: 995, startPoint y: 454, endPoint x: 1342, endPoint y: 576, distance: 367.8
click at [1342, 576] on div "Inserir lâmina 1 de 2 Inserir lâmina 2 de 2" at bounding box center [728, 378] width 1456 height 1130
